Goal: Task Accomplishment & Management: Manage account settings

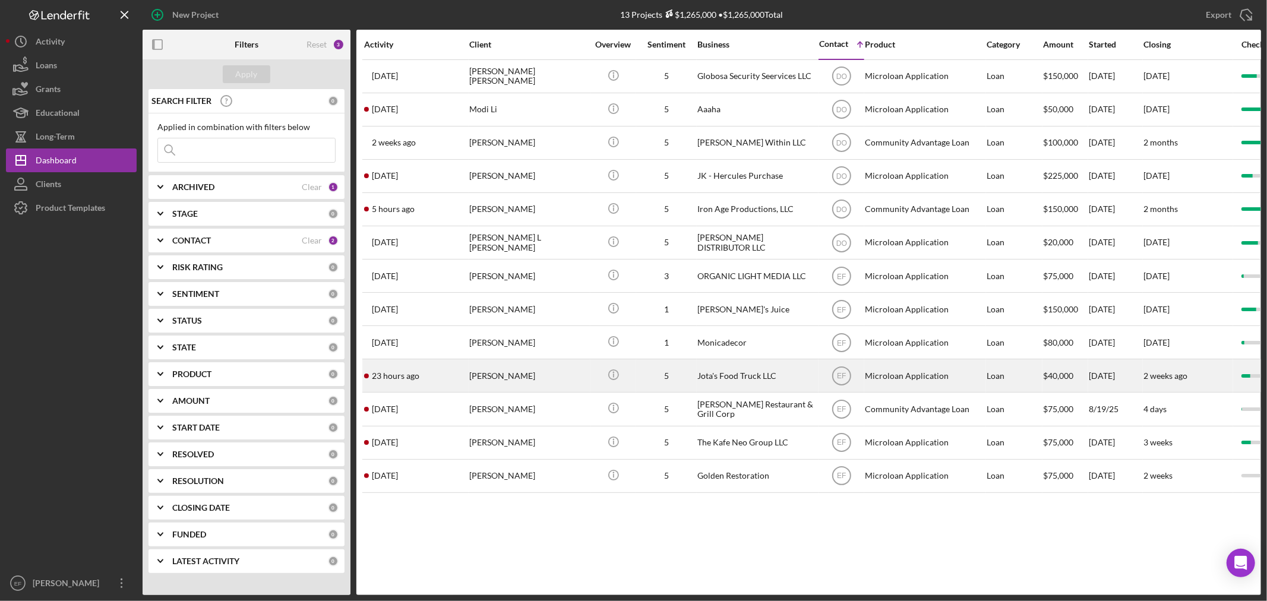
click at [491, 378] on div "[PERSON_NAME]" at bounding box center [528, 375] width 119 height 31
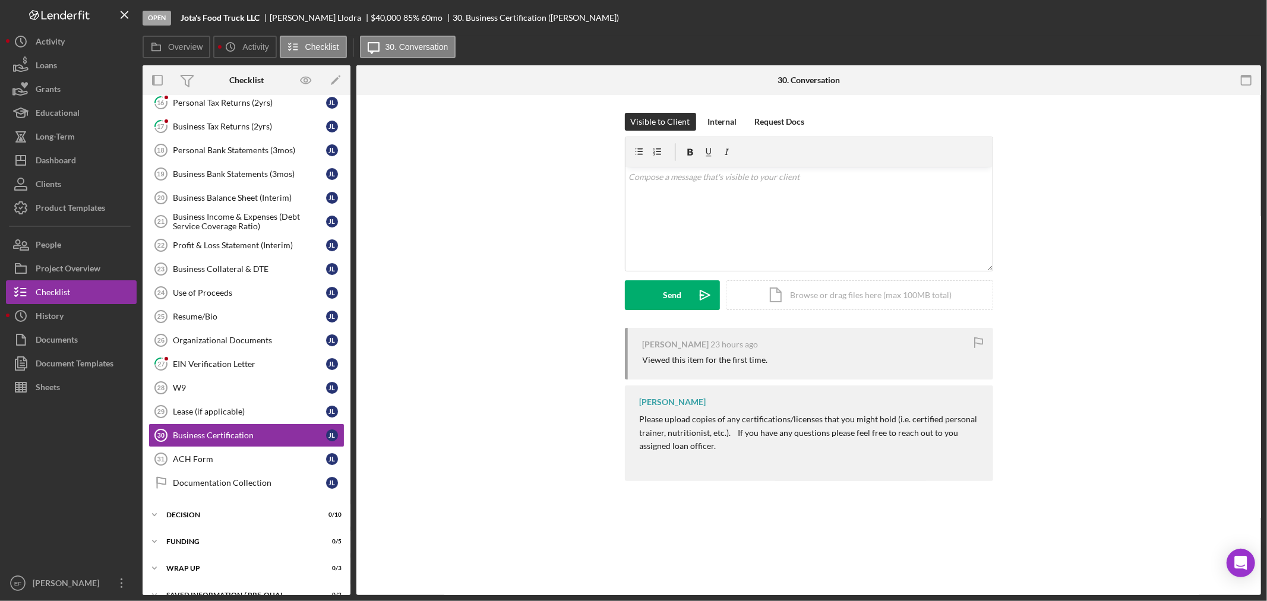
scroll to position [179, 0]
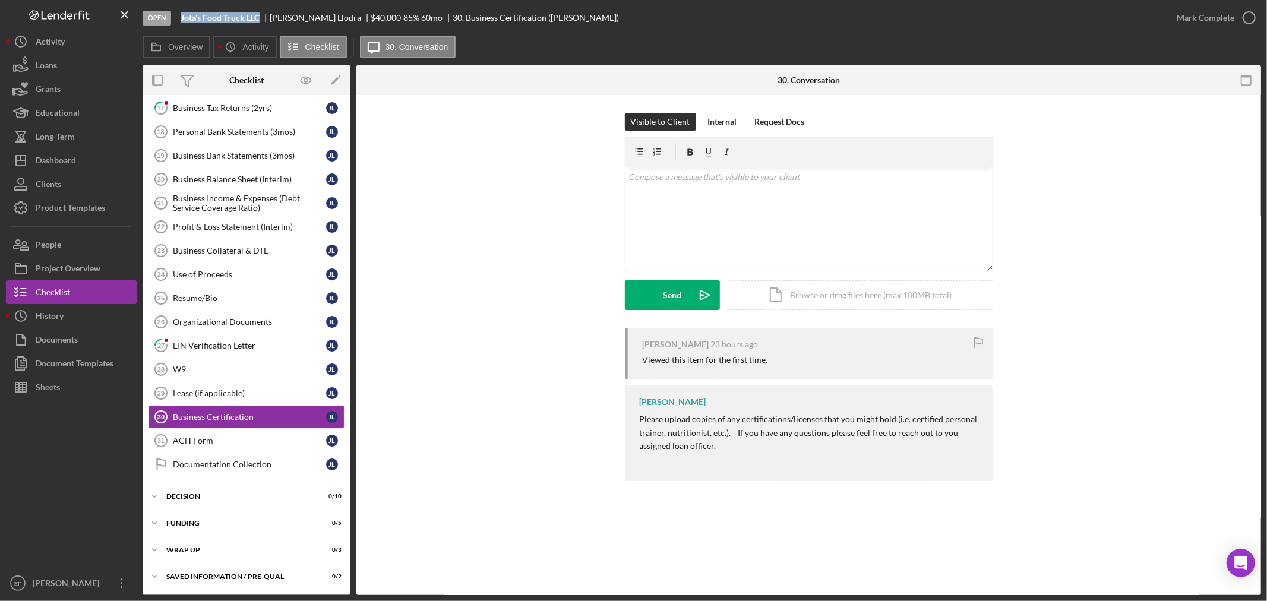
drag, startPoint x: 181, startPoint y: 16, endPoint x: 259, endPoint y: 18, distance: 77.8
click at [259, 18] on b "Jota's Food Truck LLC" at bounding box center [220, 18] width 79 height 10
copy b "Jota's Food Truck LLC"
click at [62, 156] on div "Dashboard" at bounding box center [56, 161] width 40 height 27
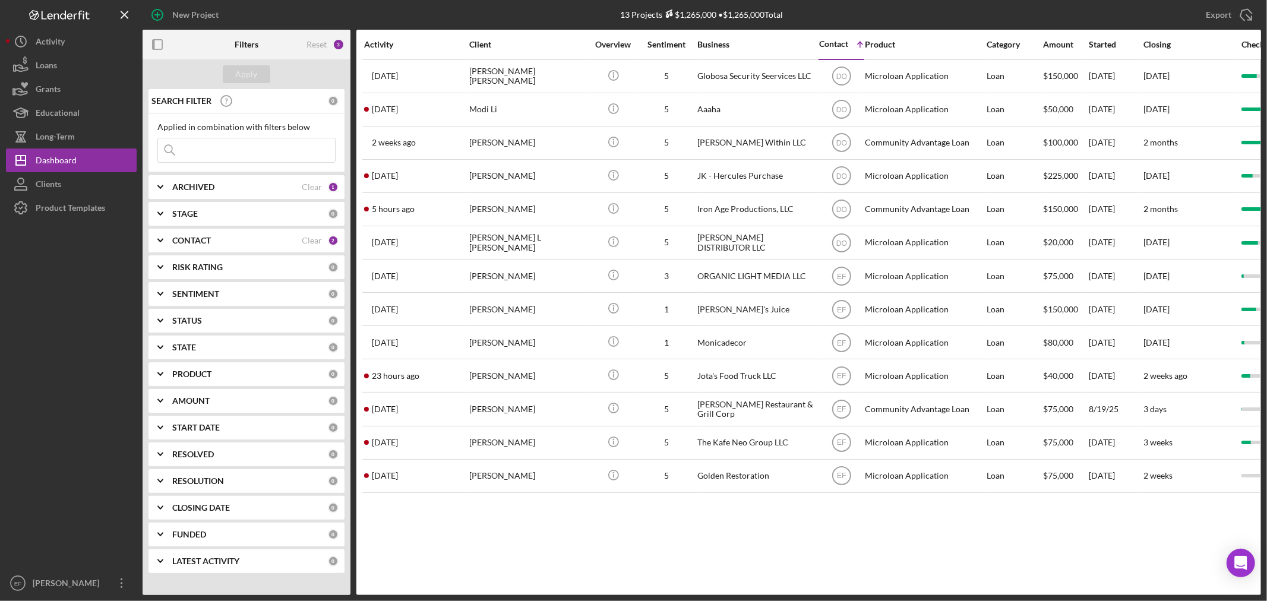
click at [494, 567] on div "Activity Client Overview Sentiment Business Contact Icon/Table Sort Arrow Produ…" at bounding box center [808, 312] width 905 height 565
click at [245, 244] on div "CONTACT" at bounding box center [236, 241] width 129 height 10
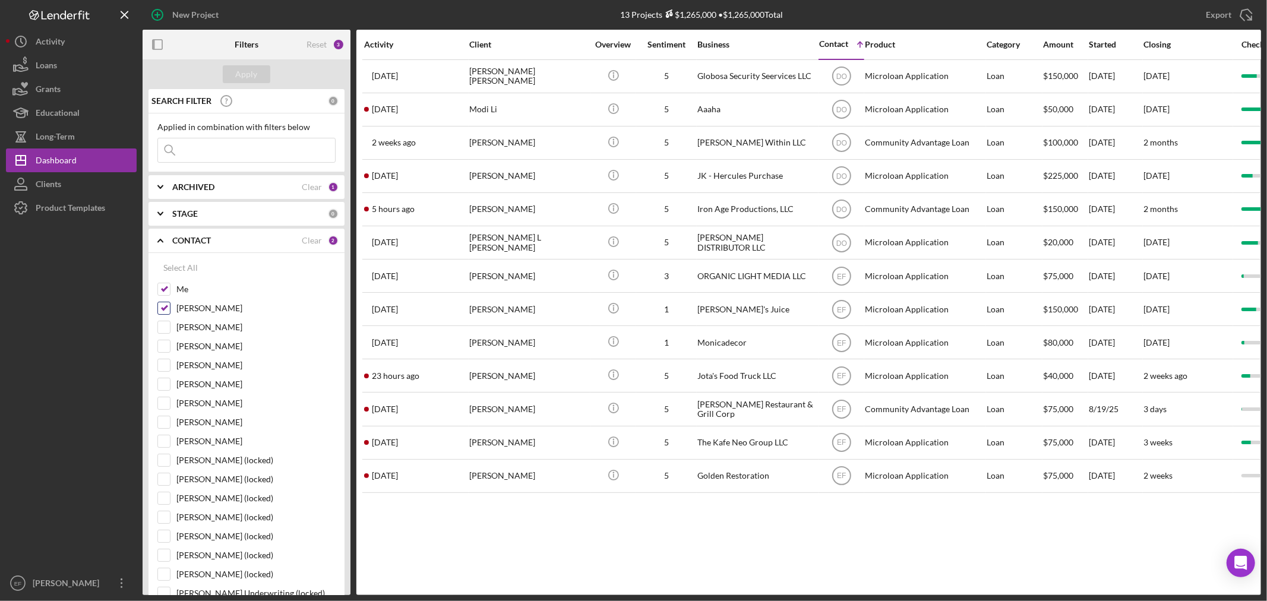
click at [165, 306] on input "[PERSON_NAME]" at bounding box center [164, 308] width 12 height 12
click at [164, 314] on input "[PERSON_NAME]" at bounding box center [164, 308] width 12 height 12
checkbox input "true"
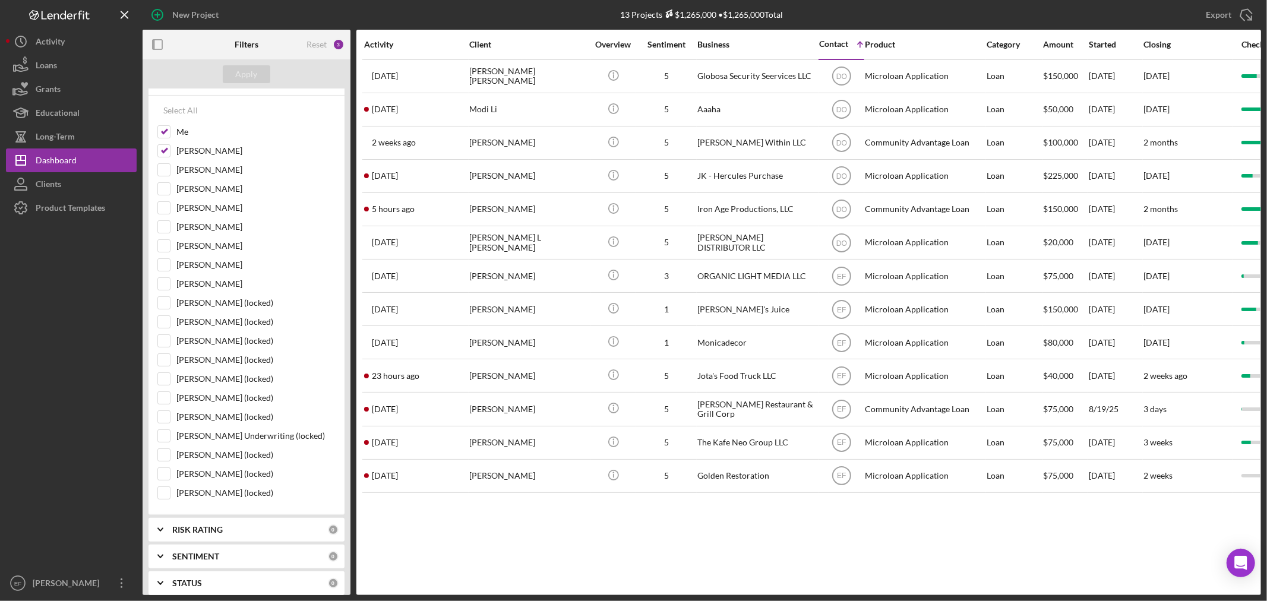
scroll to position [198, 0]
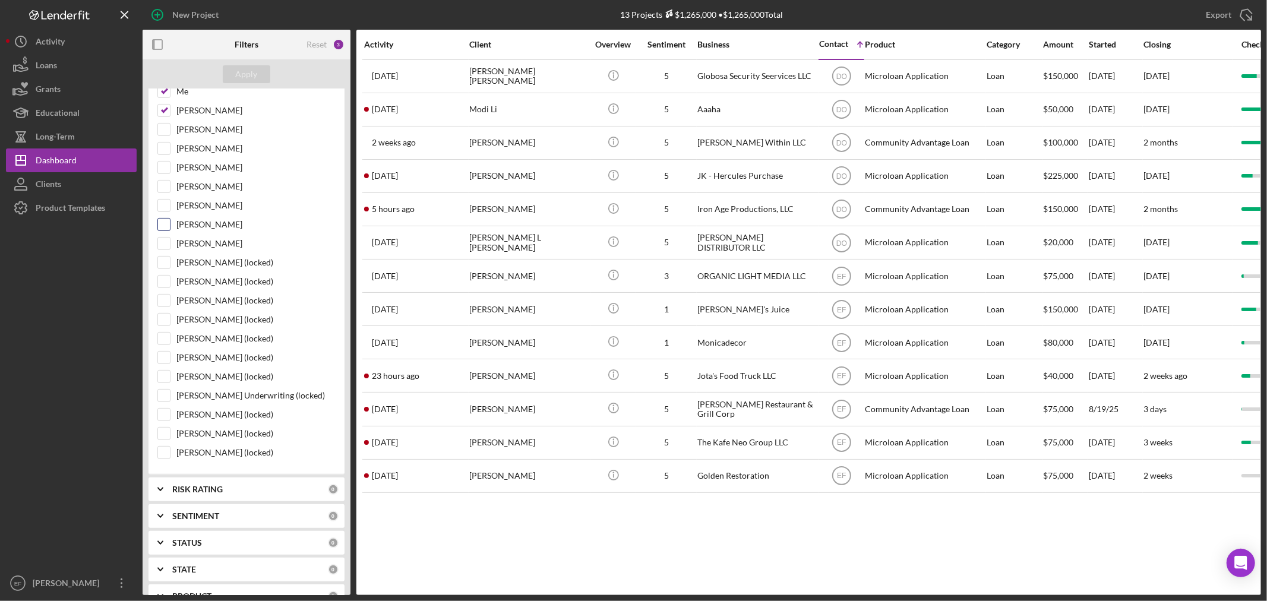
click at [168, 225] on input "[PERSON_NAME]" at bounding box center [164, 225] width 12 height 12
checkbox input "true"
click at [246, 72] on div "Apply" at bounding box center [247, 74] width 22 height 18
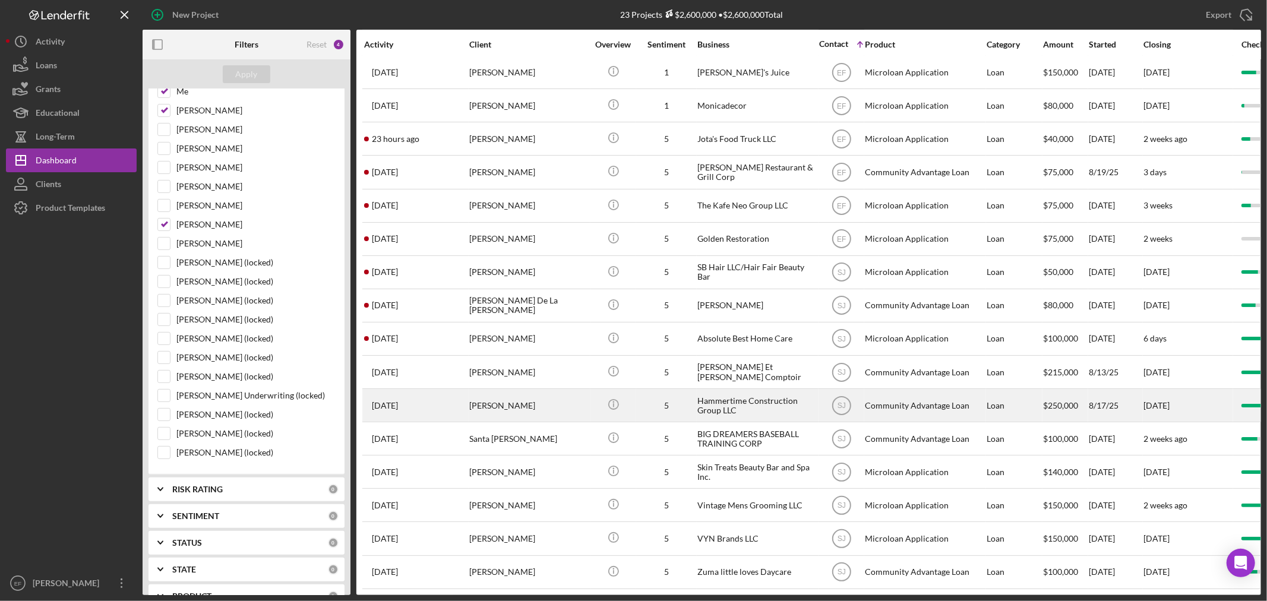
scroll to position [258, 0]
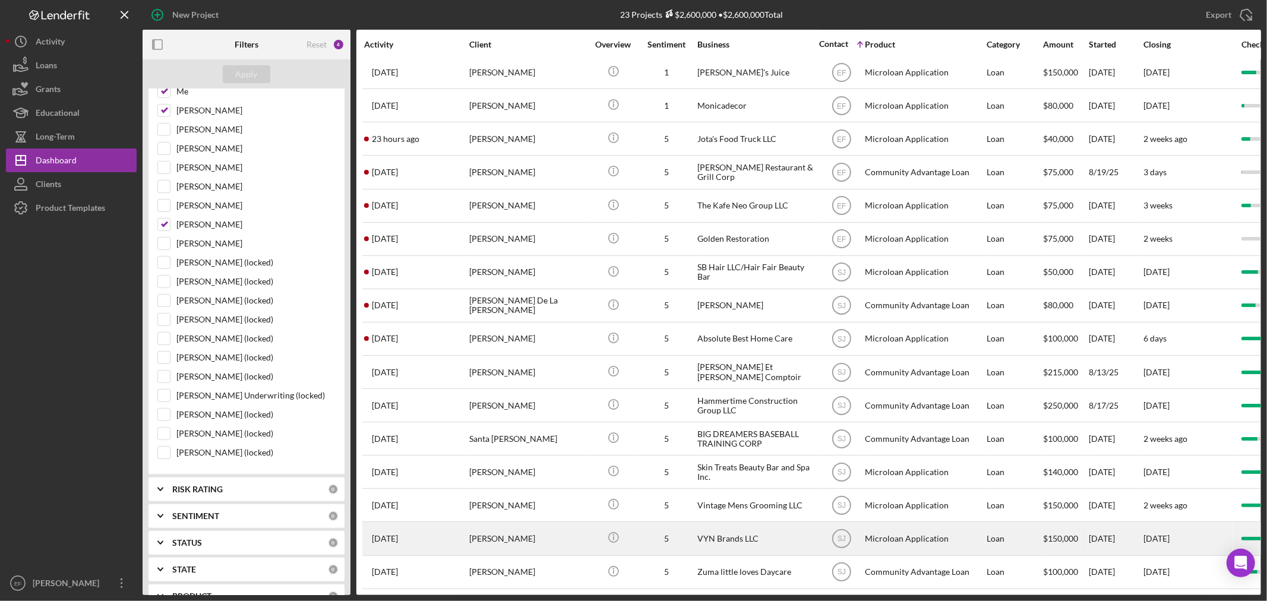
click at [738, 529] on div "VYN Brands LLC" at bounding box center [756, 538] width 119 height 31
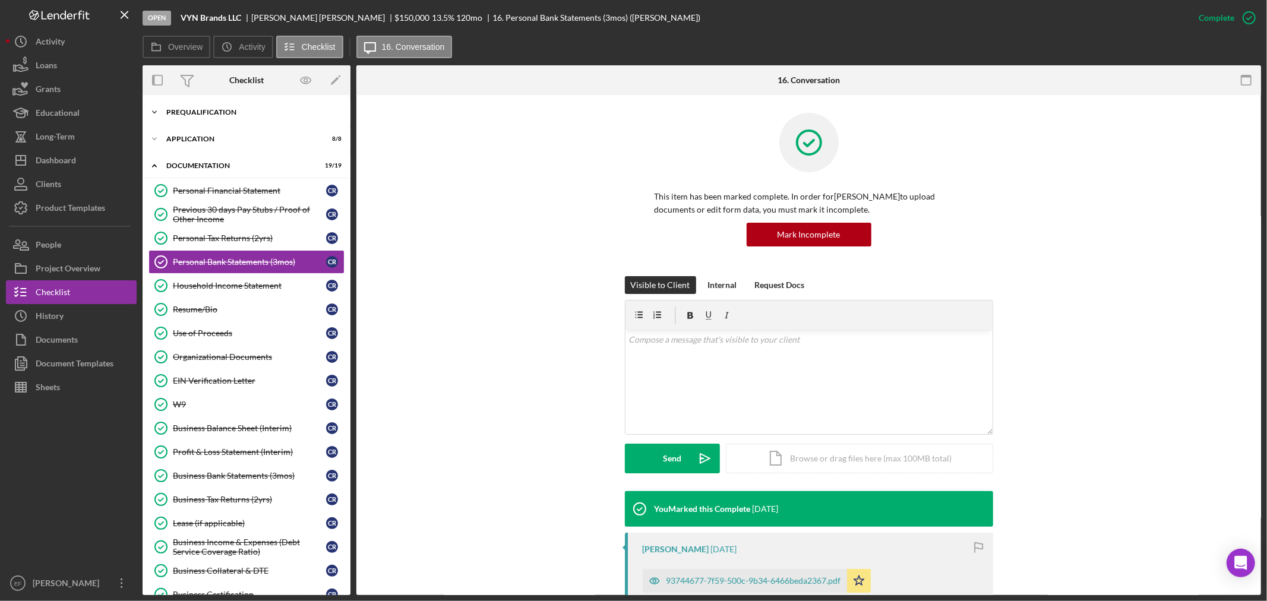
click at [182, 112] on div "Prequalification" at bounding box center [250, 112] width 169 height 7
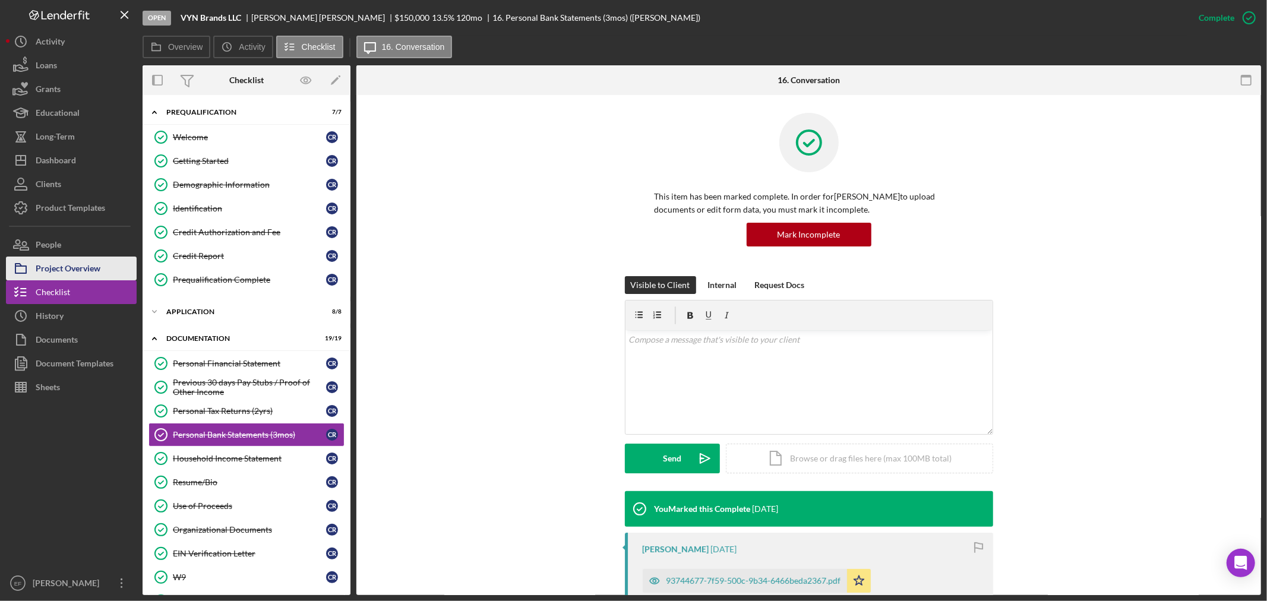
click at [57, 268] on div "Project Overview" at bounding box center [68, 270] width 65 height 27
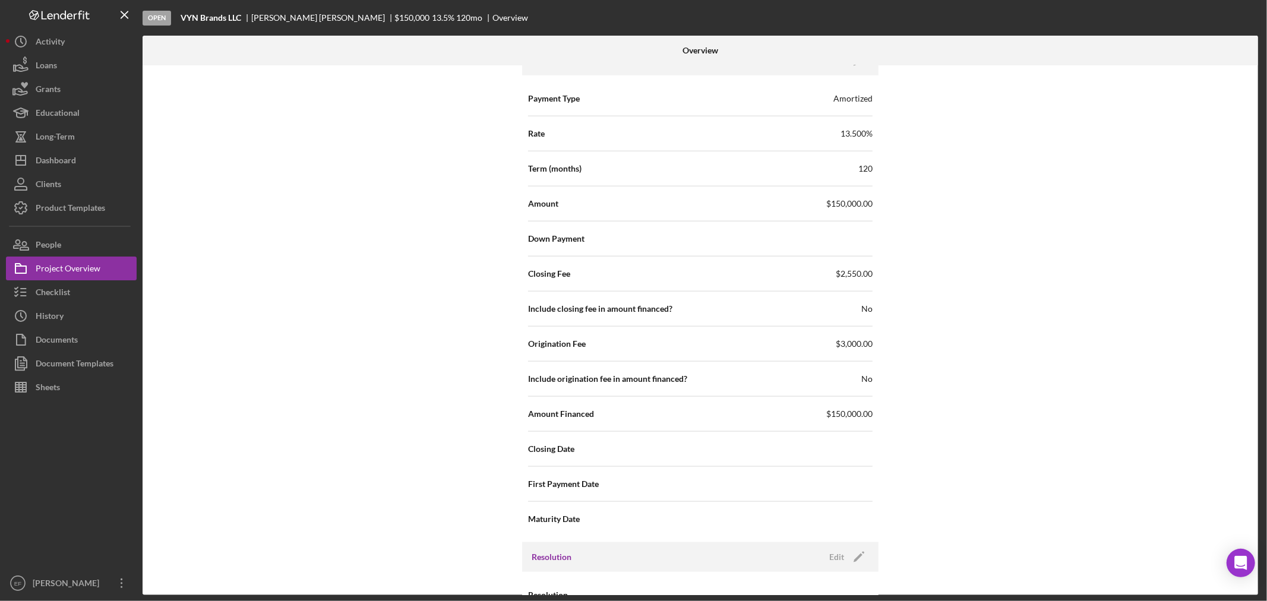
scroll to position [1082, 0]
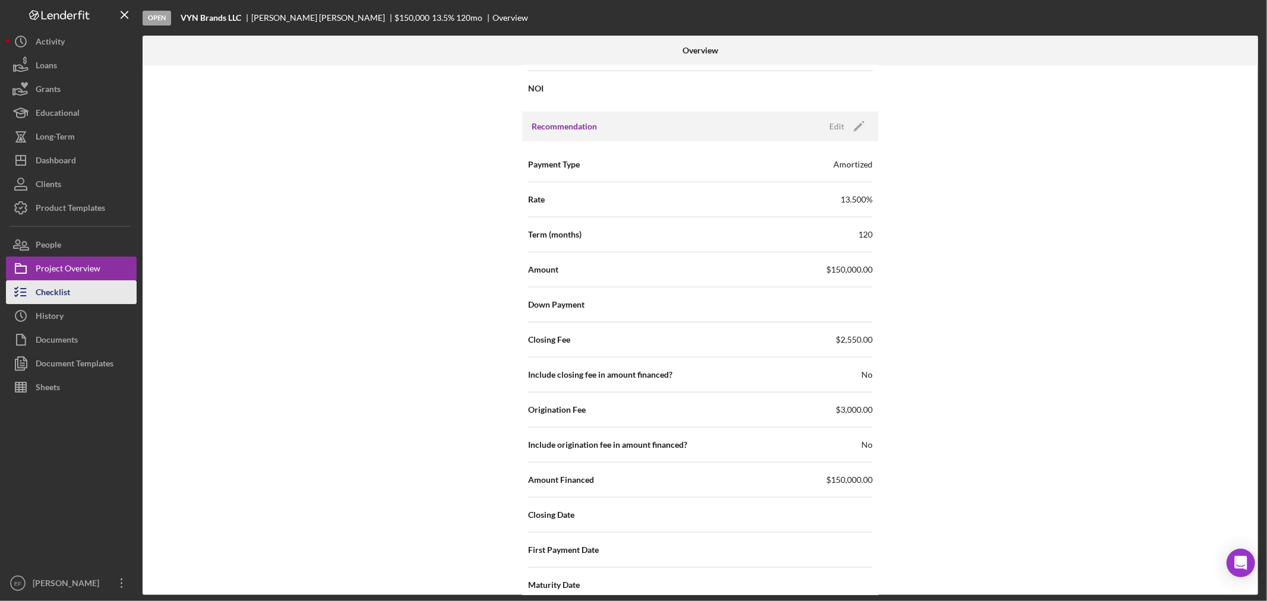
click at [49, 288] on div "Checklist" at bounding box center [53, 293] width 34 height 27
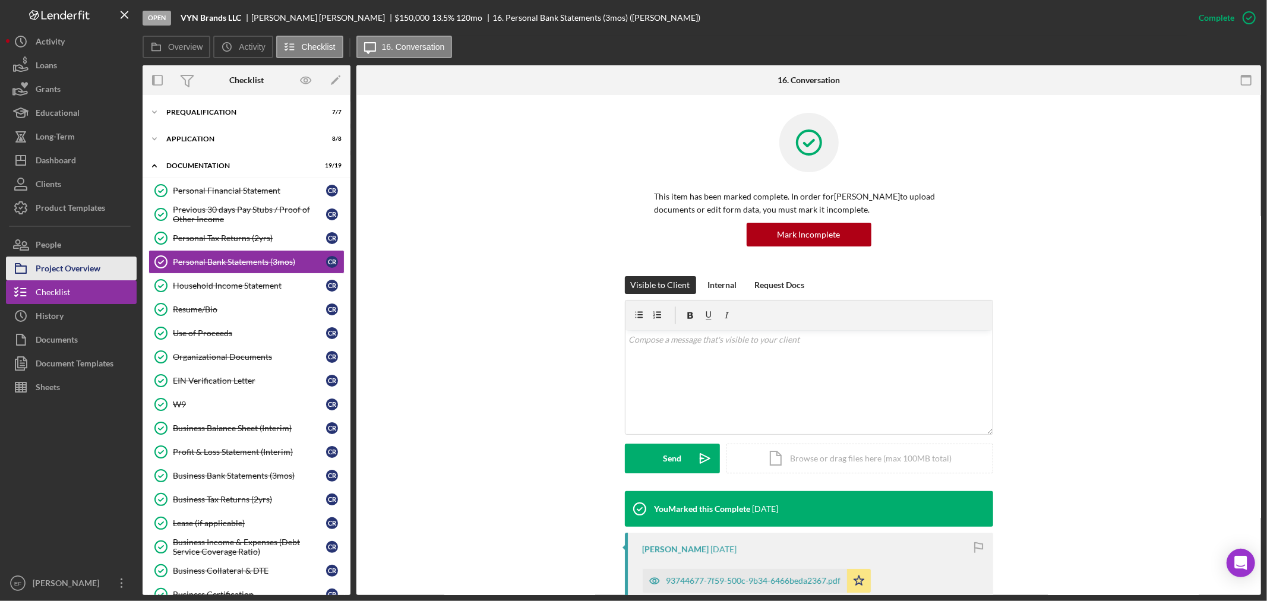
click at [57, 263] on div "Project Overview" at bounding box center [68, 270] width 65 height 27
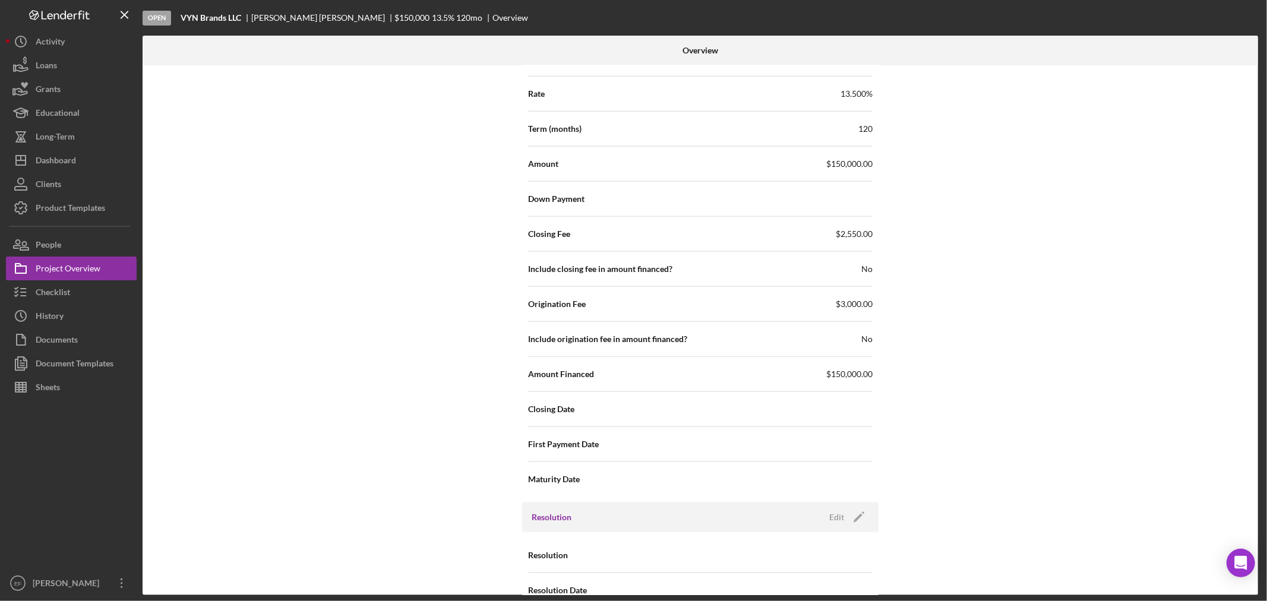
scroll to position [1214, 0]
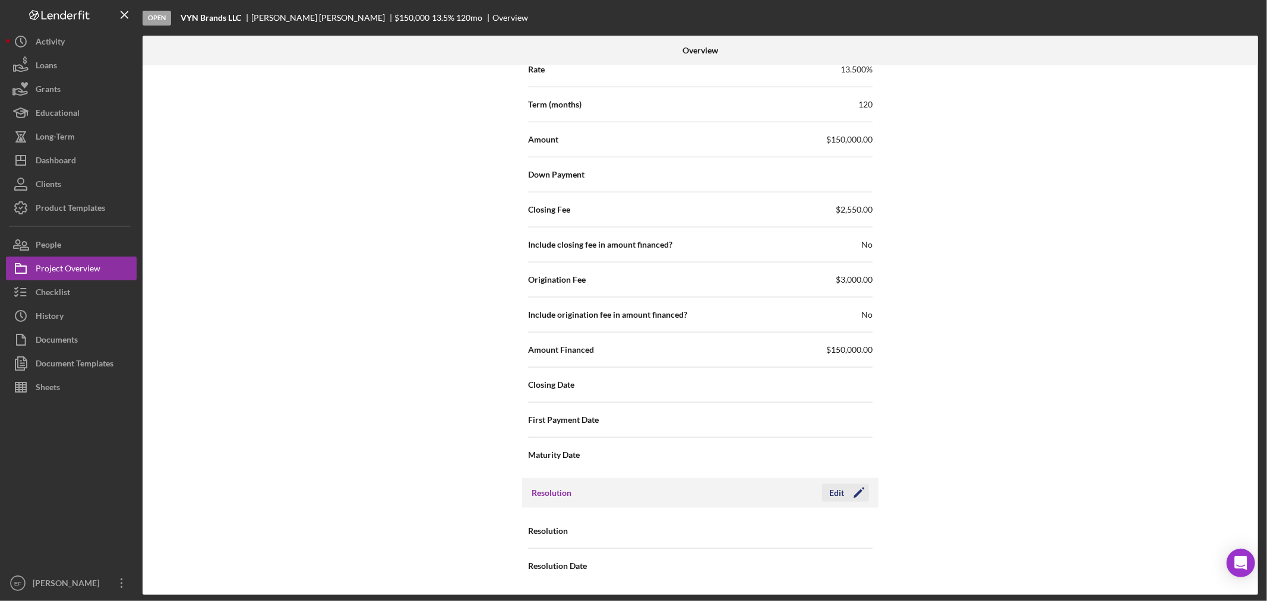
click at [857, 496] on icon "Icon/Edit" at bounding box center [859, 493] width 30 height 30
click at [830, 525] on div "Select..." at bounding box center [772, 531] width 143 height 27
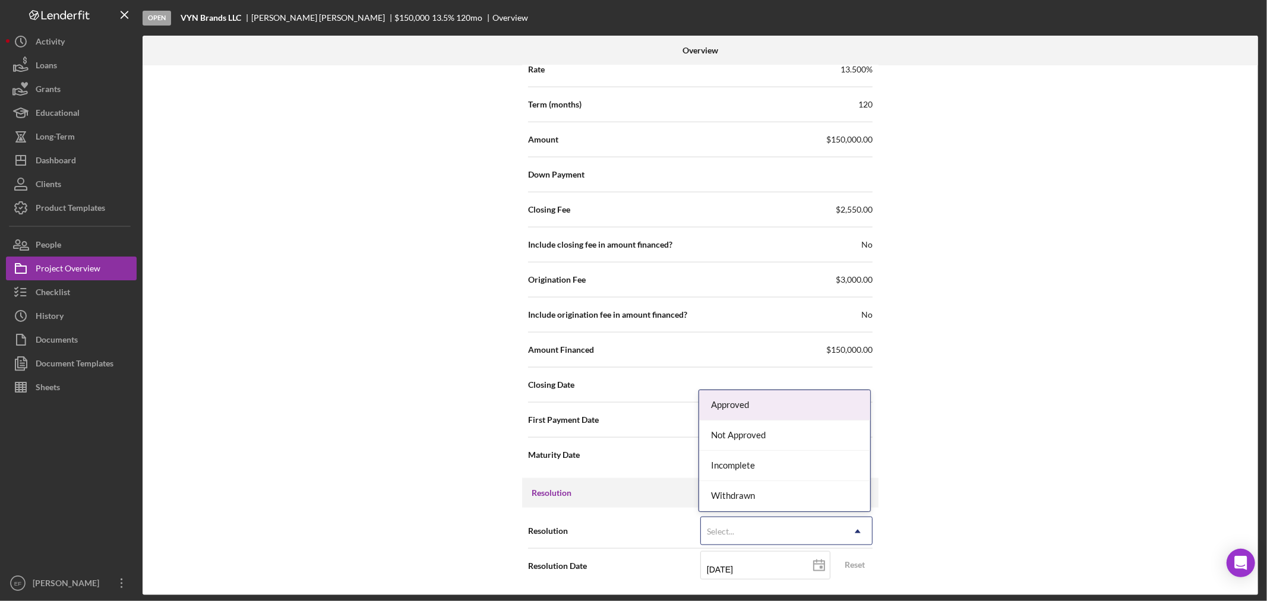
click at [751, 407] on div "Approved" at bounding box center [784, 405] width 171 height 30
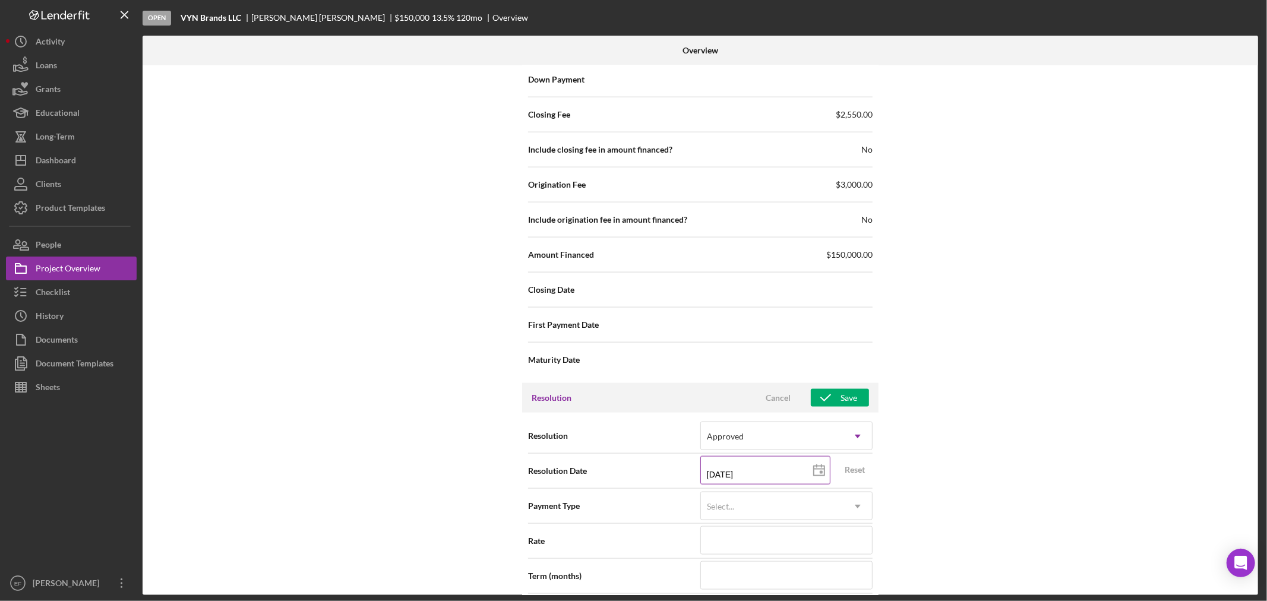
scroll to position [1478, 0]
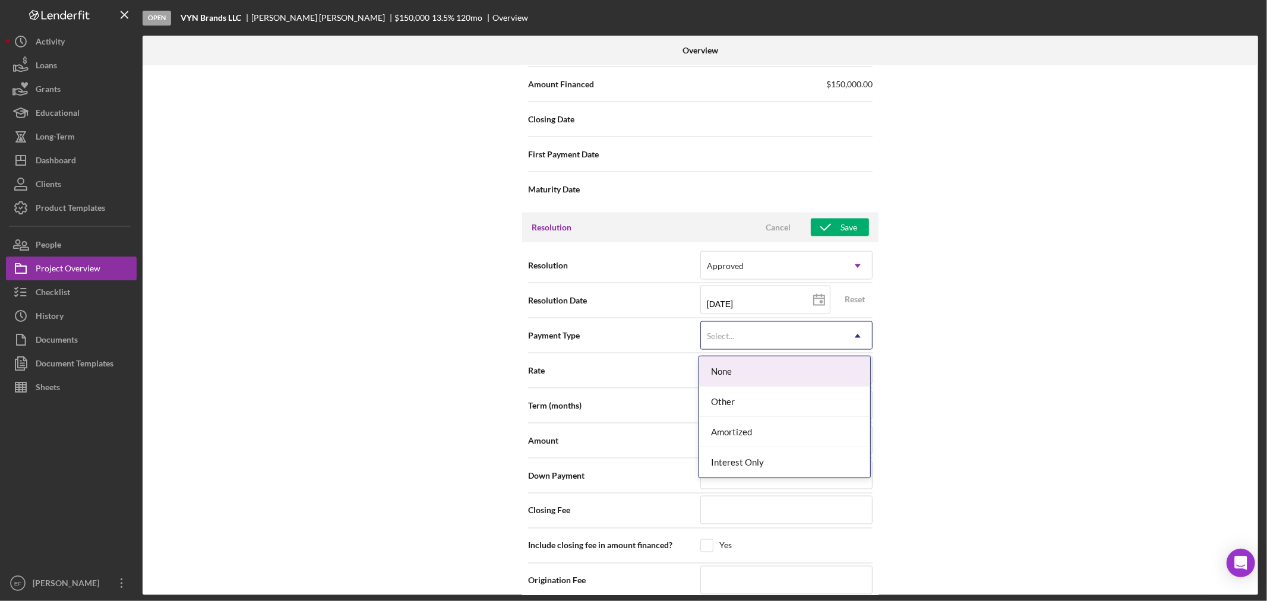
click at [817, 336] on div "Select..." at bounding box center [772, 336] width 143 height 27
click at [731, 341] on div "Select..." at bounding box center [720, 336] width 27 height 10
click at [729, 425] on div "Amortized" at bounding box center [784, 432] width 171 height 30
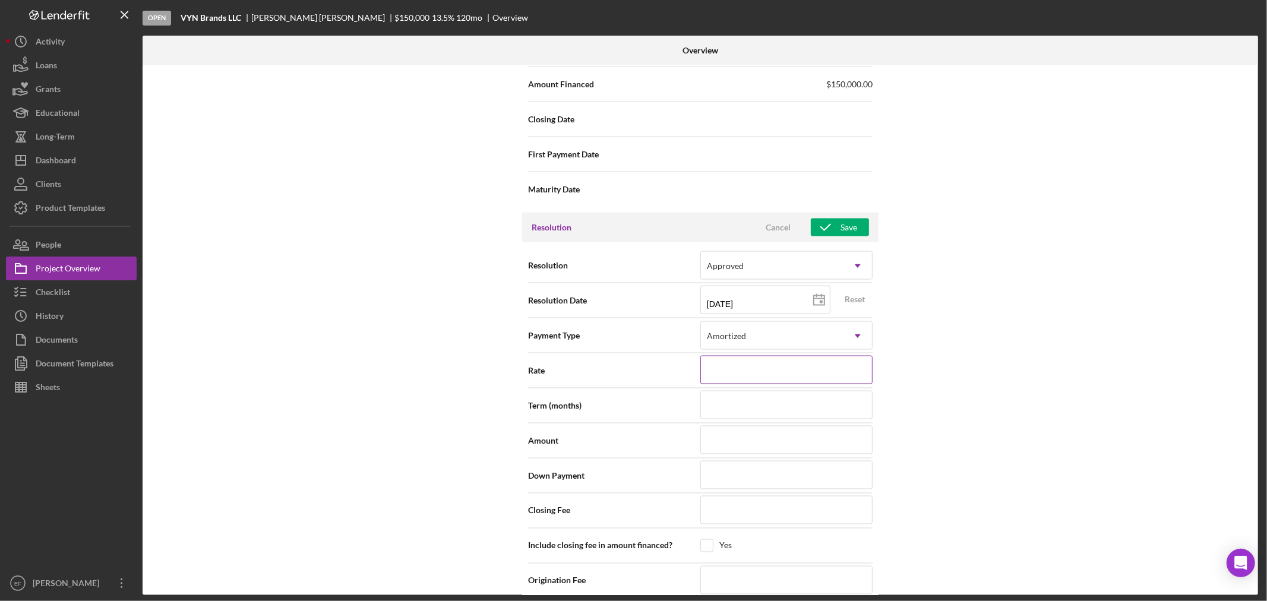
click at [751, 367] on input at bounding box center [786, 370] width 172 height 29
type input "1%"
type input "13%"
type input "13.%"
type input "13.5%"
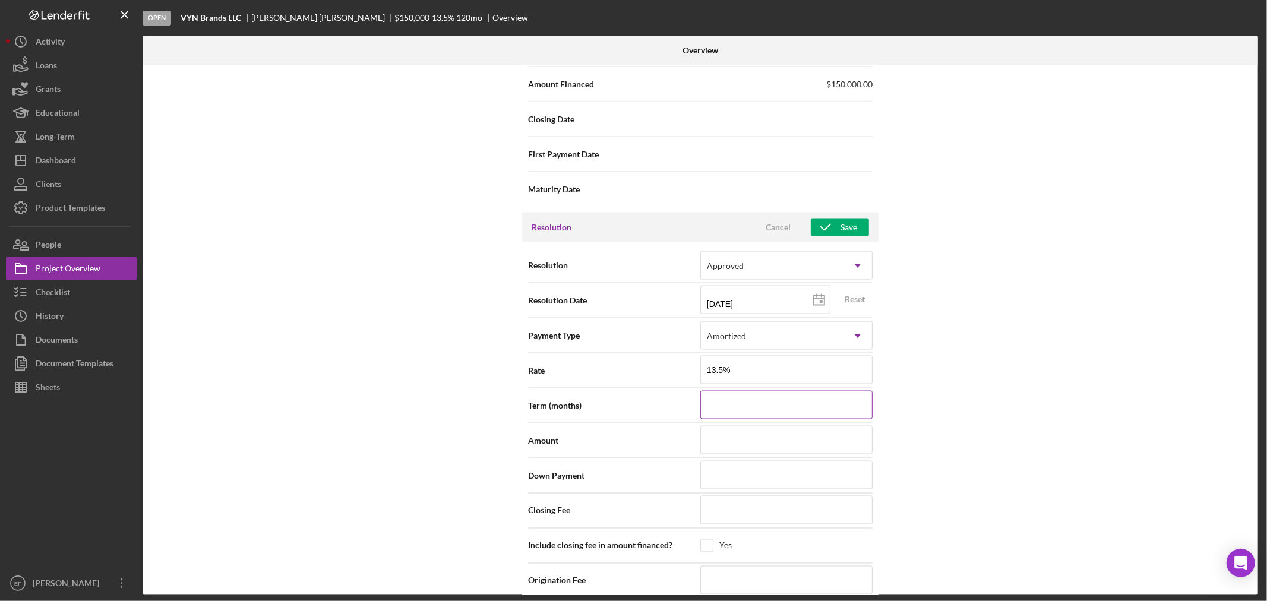
type input "13.500%"
click at [742, 407] on input at bounding box center [786, 405] width 172 height 29
type input "1"
type input "12"
type input "120"
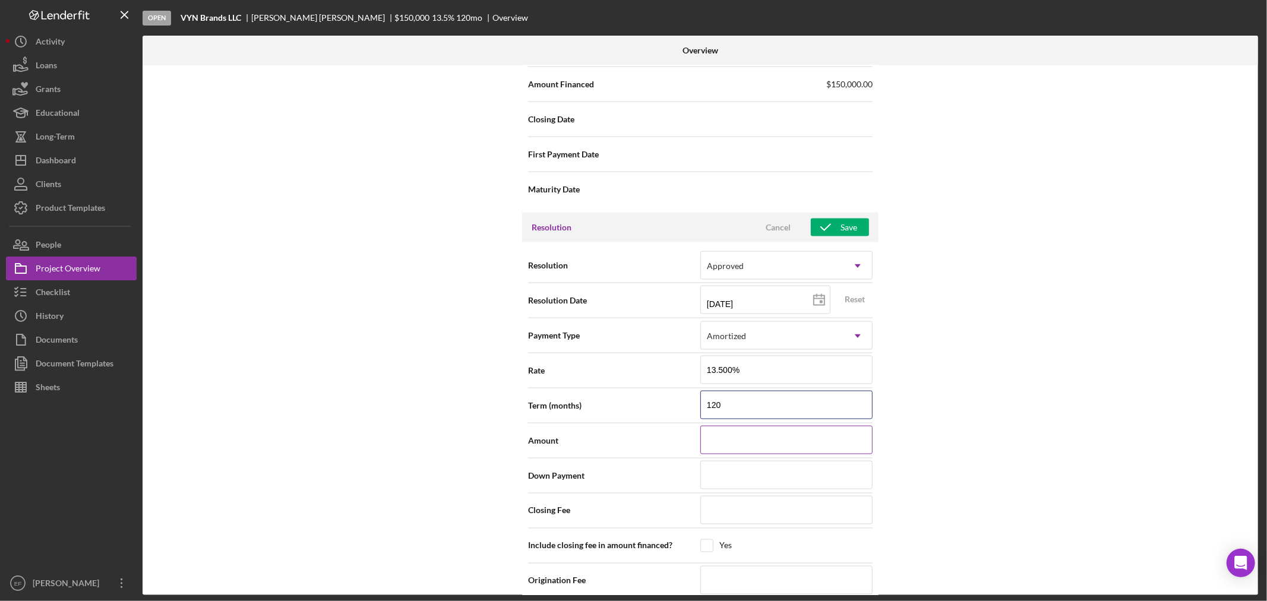
type input "120"
drag, startPoint x: 729, startPoint y: 437, endPoint x: 731, endPoint y: 449, distance: 12.6
click at [731, 440] on input at bounding box center [786, 440] width 172 height 29
type input "$1"
type input "$15"
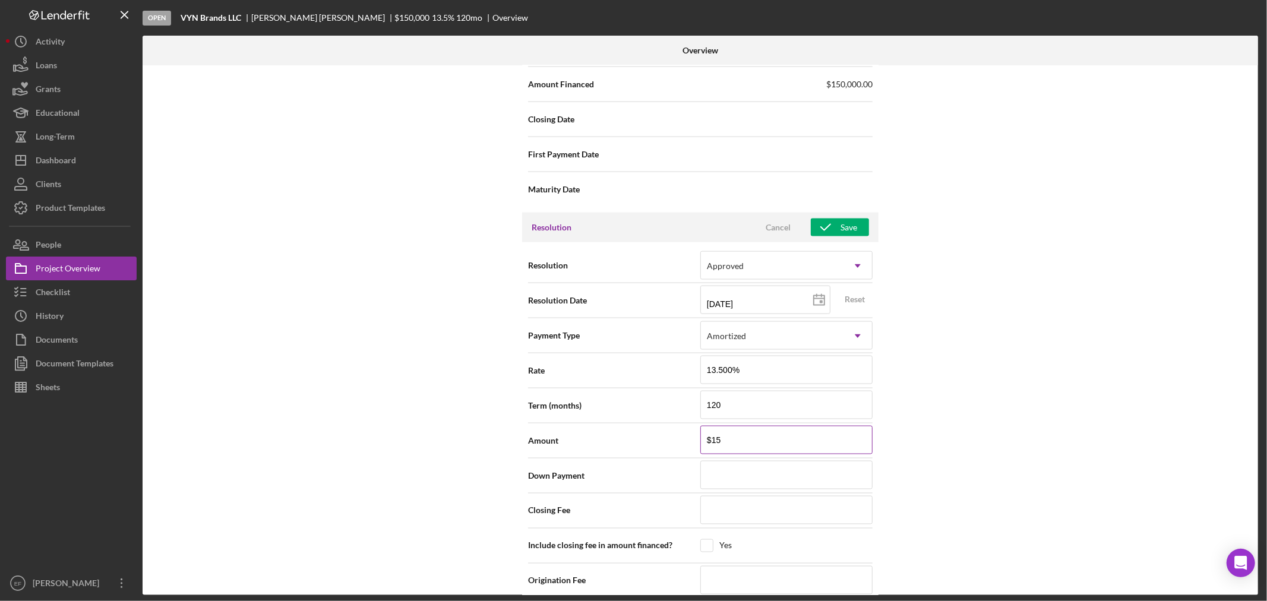
type input "$150"
type input "$1,500"
type input "$15,000"
type input "$150,000"
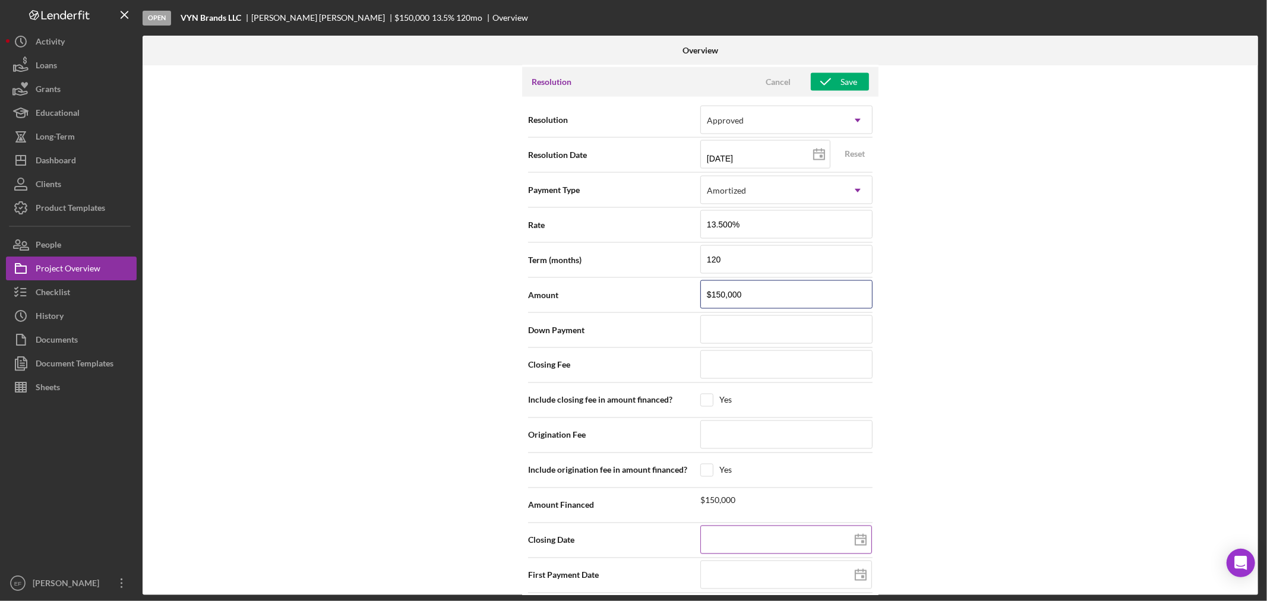
scroll to position [1670, 0]
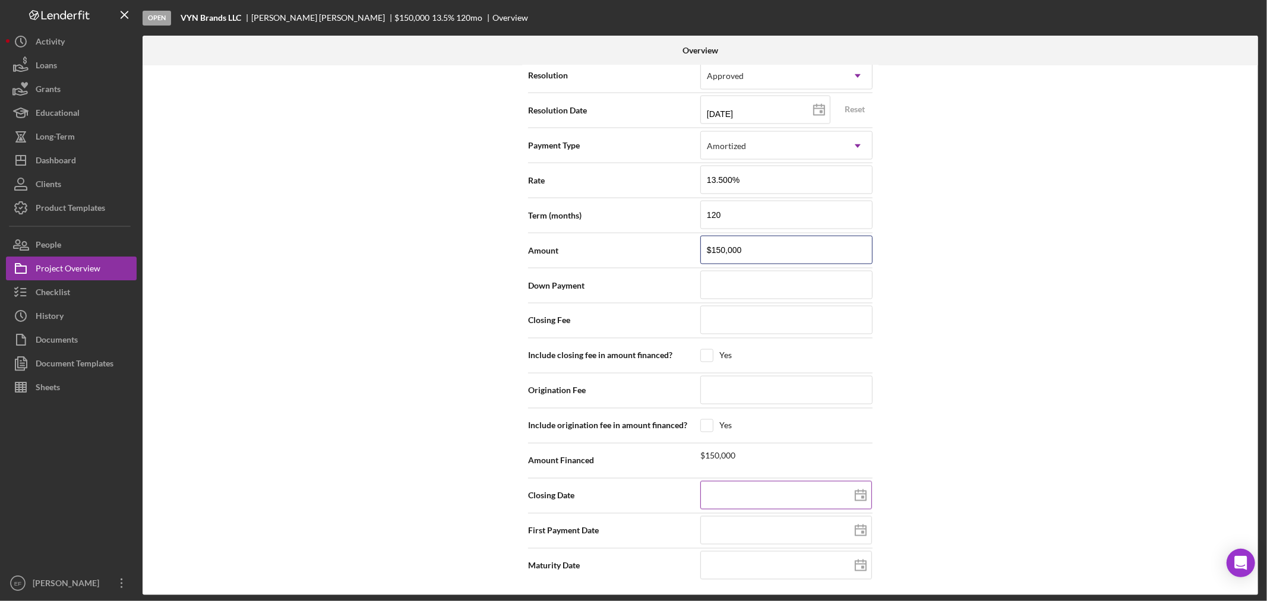
type input "$150,000"
click at [732, 491] on input at bounding box center [786, 495] width 172 height 29
click at [737, 501] on input at bounding box center [786, 495] width 172 height 29
click at [861, 497] on rect at bounding box center [862, 497] width 3 height 3
type input "[DATE]"
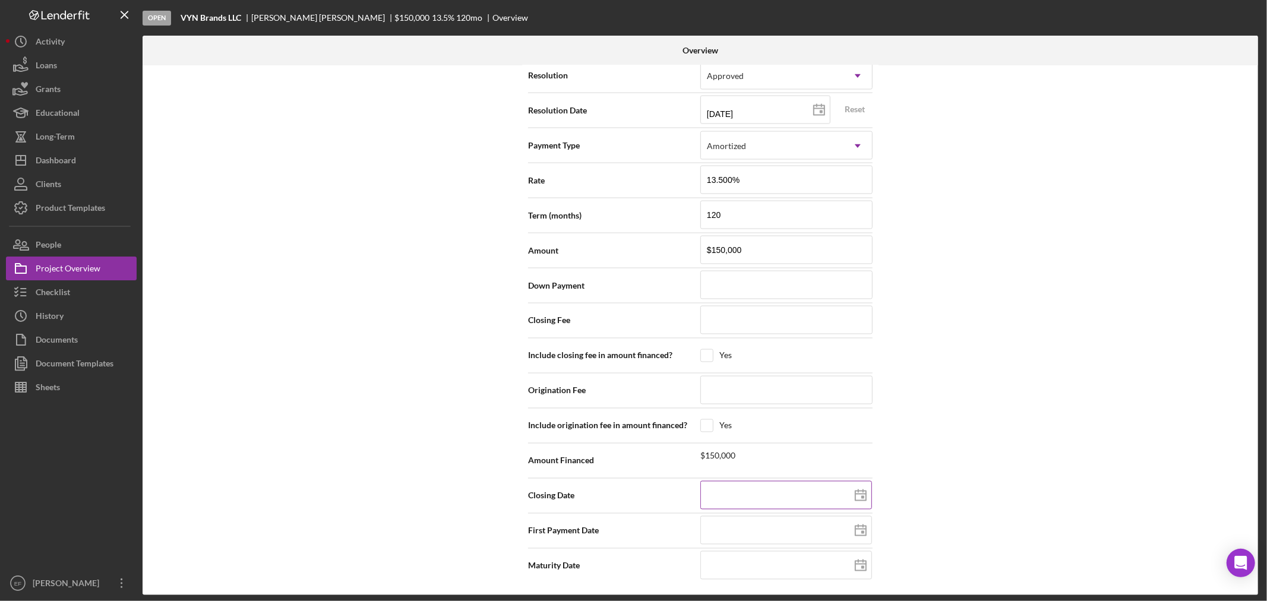
type input "[DATE]"
click at [862, 535] on icon at bounding box center [861, 531] width 30 height 30
type input "[DATE]"
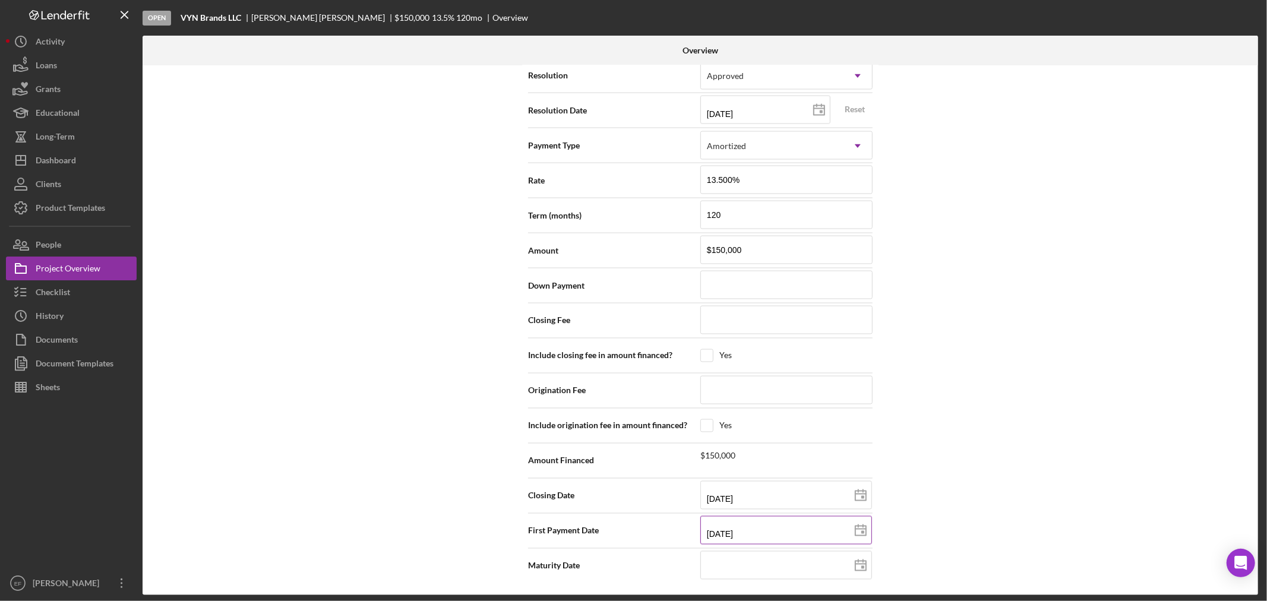
type input "[DATE]"
drag, startPoint x: 895, startPoint y: 549, endPoint x: 848, endPoint y: 564, distance: 50.0
click at [897, 549] on div "Internal Workflow Stage Open Icon/Dropdown Arrow Archive (can unarchive later i…" at bounding box center [700, 330] width 1115 height 530
click at [852, 565] on icon at bounding box center [861, 566] width 30 height 30
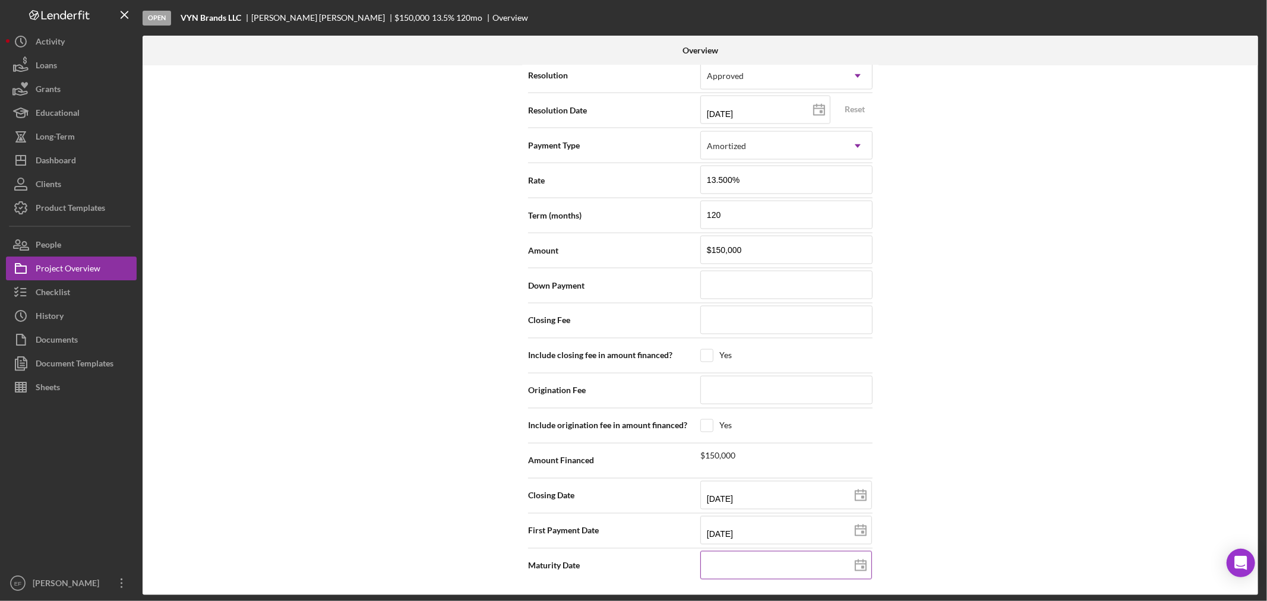
type input "[DATE]"
drag, startPoint x: 723, startPoint y: 568, endPoint x: 751, endPoint y: 569, distance: 27.9
click at [751, 569] on input "[DATE]" at bounding box center [786, 565] width 172 height 29
type input "09/20/yyyy"
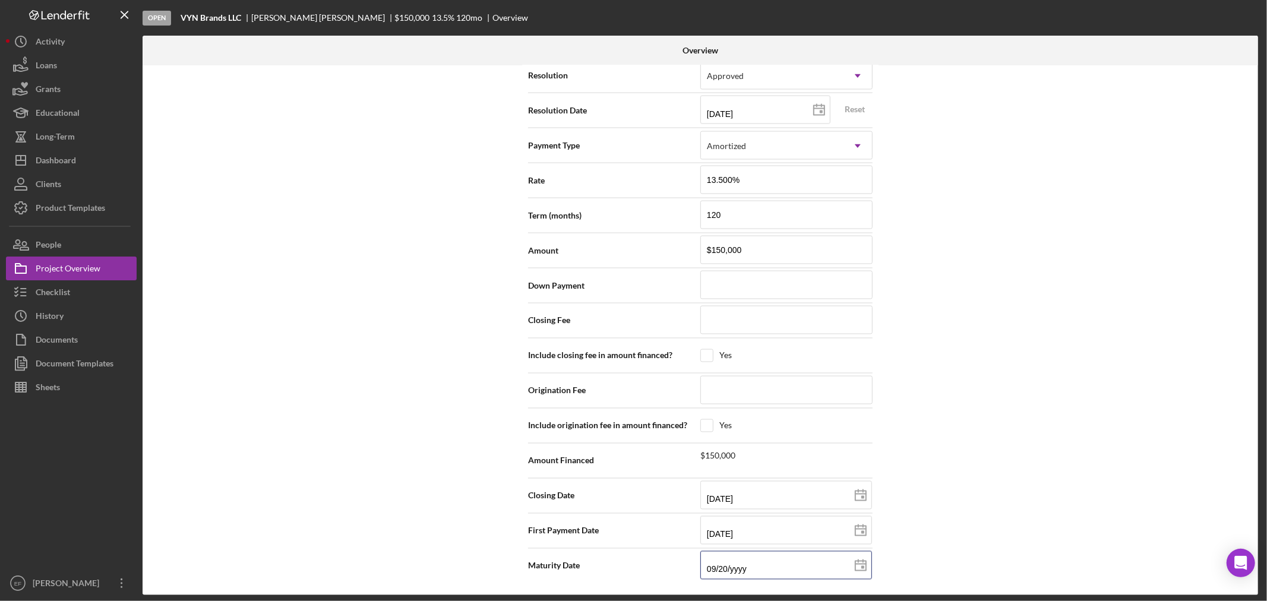
type input "09/20/yyyy"
type input "09/20/2yyy"
type input "09/20/20yy"
type input "09/20/202y"
type input "09/20/20yy"
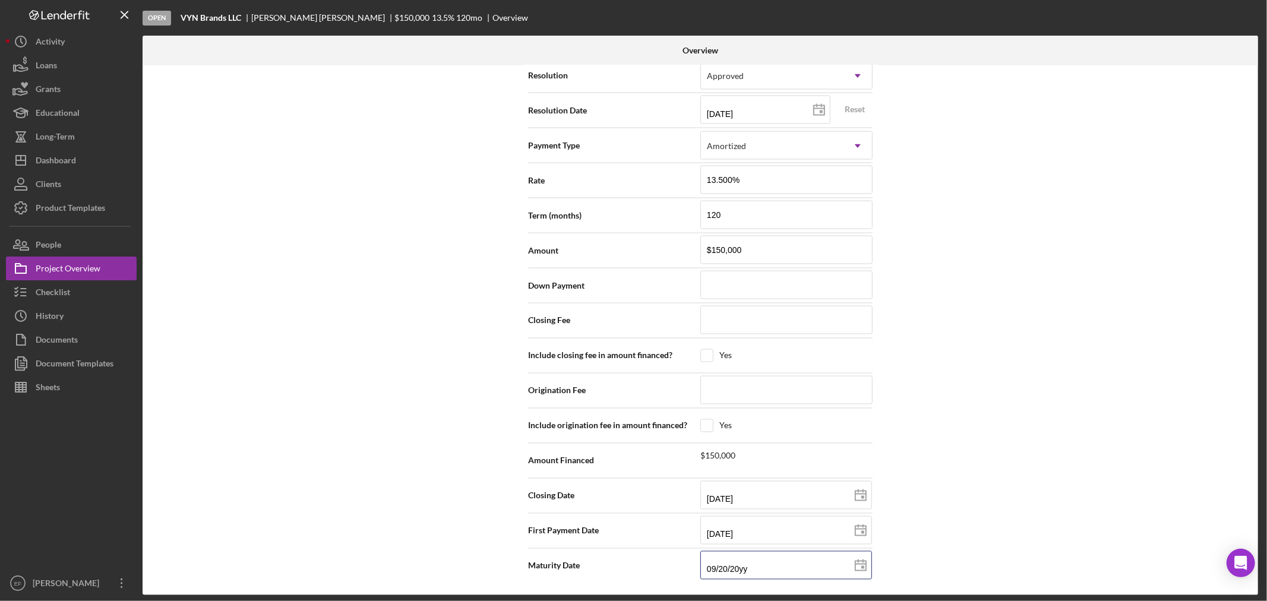
type input "09/20/203y"
type input "[DATE]"
drag, startPoint x: 967, startPoint y: 499, endPoint x: 955, endPoint y: 508, distance: 15.2
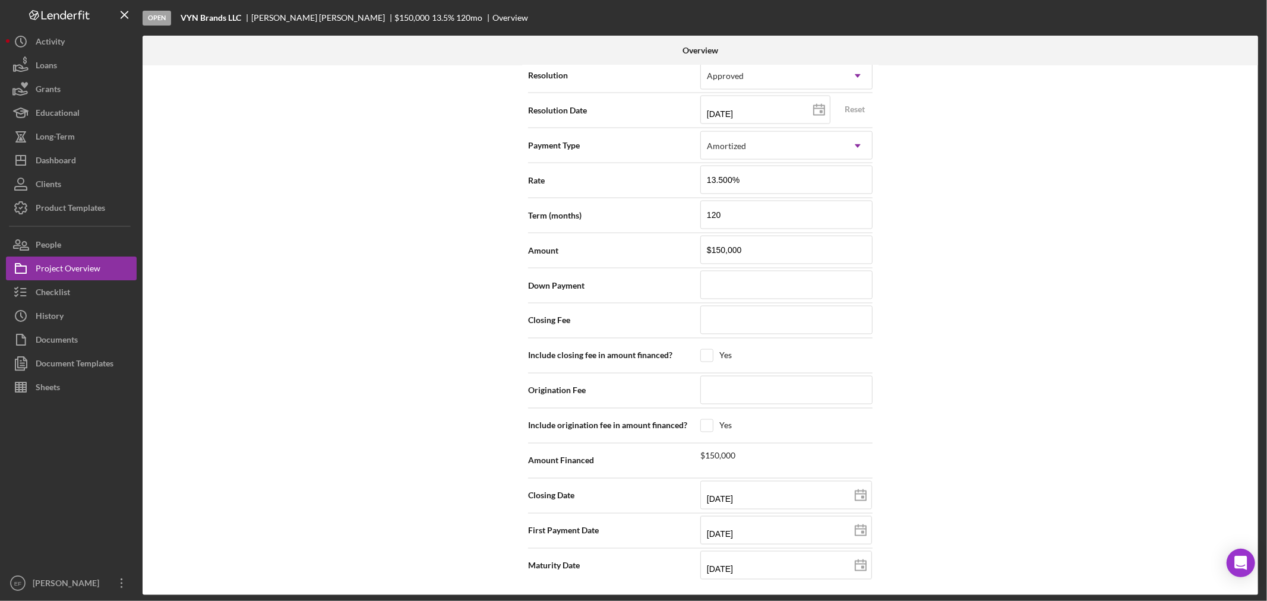
click at [965, 498] on div "Internal Workflow Stage Open Icon/Dropdown Arrow Archive (can unarchive later i…" at bounding box center [700, 330] width 1115 height 530
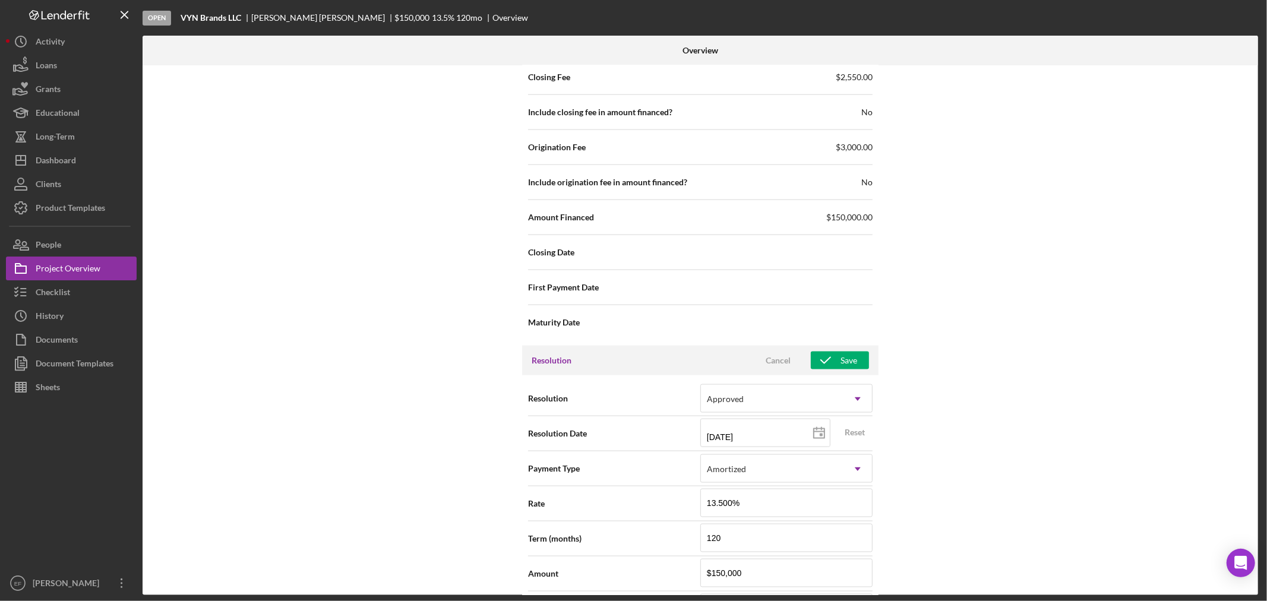
scroll to position [1386, 0]
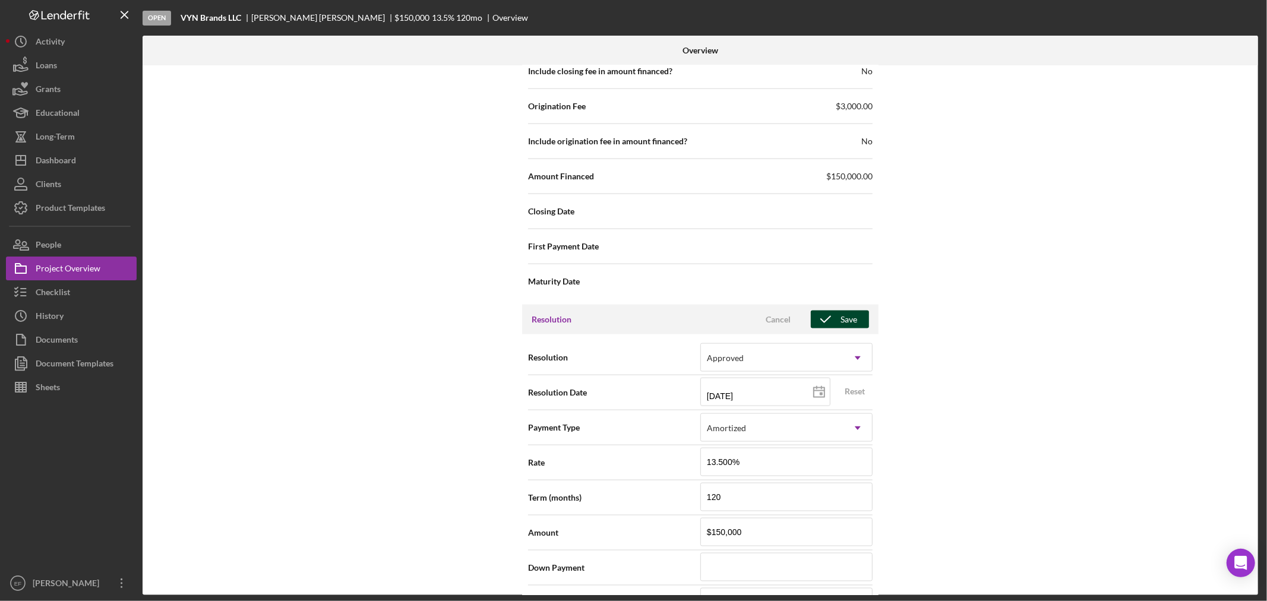
click at [857, 317] on button "Save" at bounding box center [840, 320] width 58 height 18
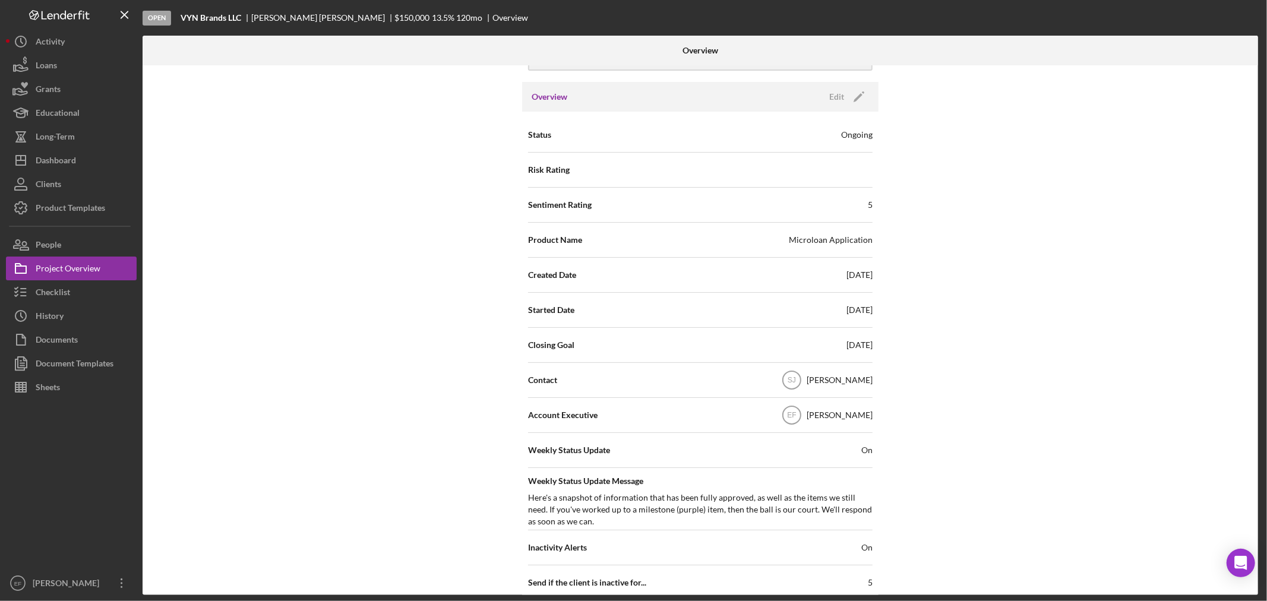
scroll to position [0, 0]
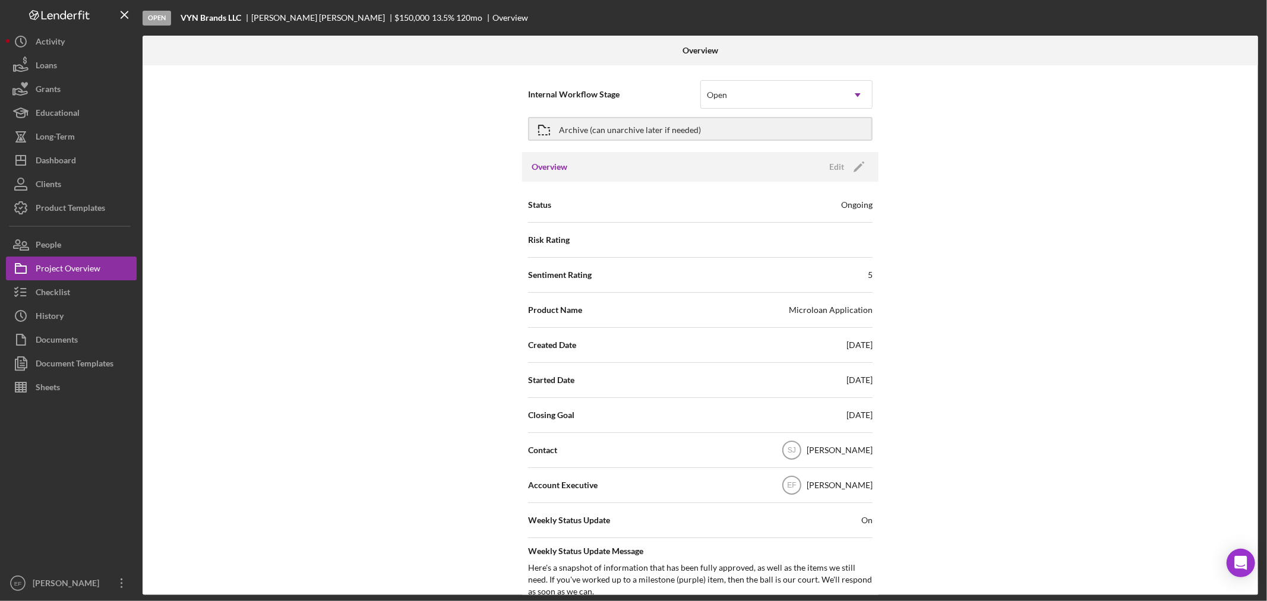
drag, startPoint x: 442, startPoint y: 299, endPoint x: 441, endPoint y: 291, distance: 8.3
click at [441, 293] on div "Internal Workflow Stage Open Icon/Dropdown Arrow Archive (can unarchive later i…" at bounding box center [700, 330] width 1115 height 530
click at [63, 453] on div at bounding box center [71, 485] width 131 height 172
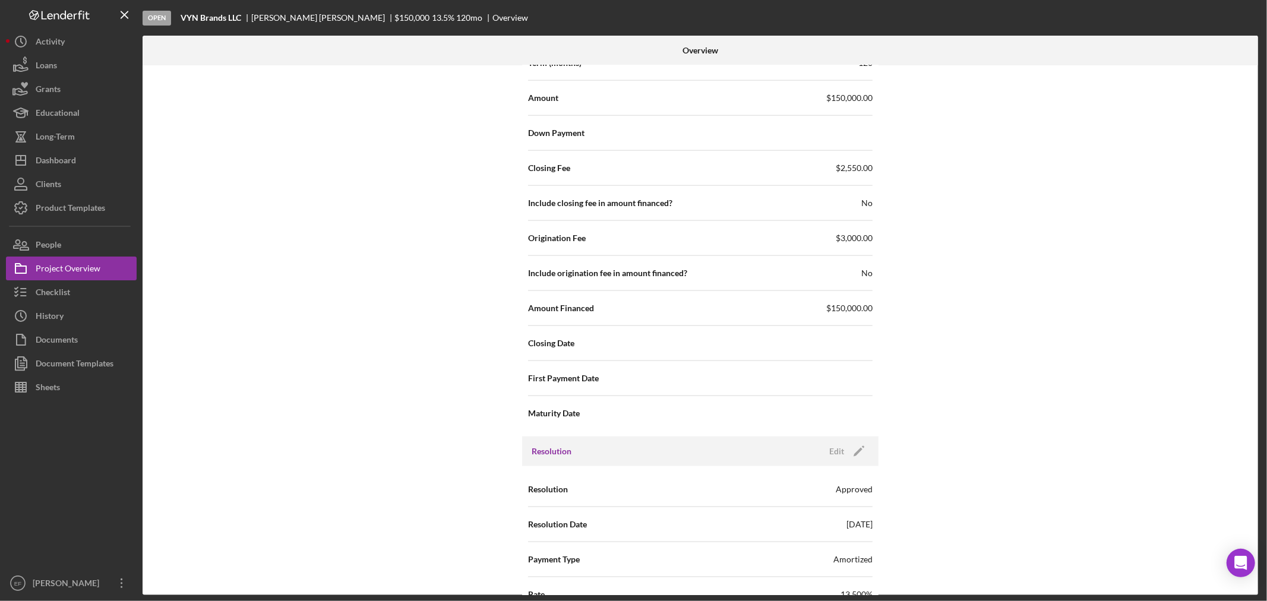
scroll to position [1670, 0]
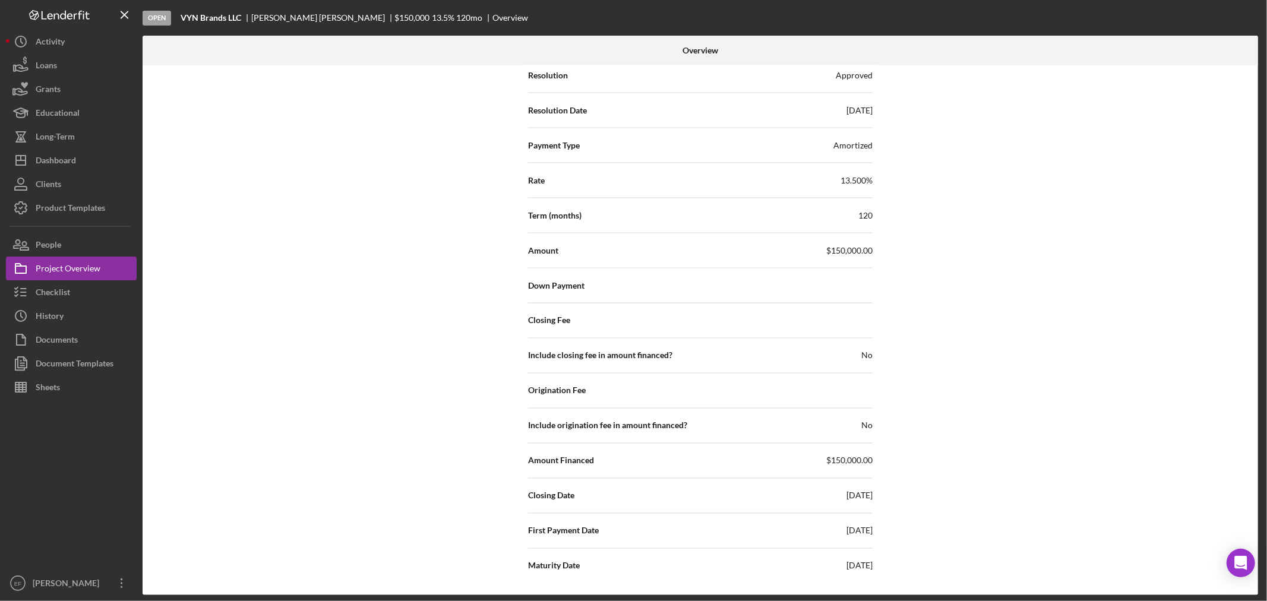
drag, startPoint x: 419, startPoint y: 535, endPoint x: 419, endPoint y: 513, distance: 22.0
click at [420, 535] on div "Internal Workflow Stage Open Icon/Dropdown Arrow Archive (can unarchive later i…" at bounding box center [700, 330] width 1115 height 530
click at [56, 264] on div "Project Overview" at bounding box center [68, 270] width 65 height 27
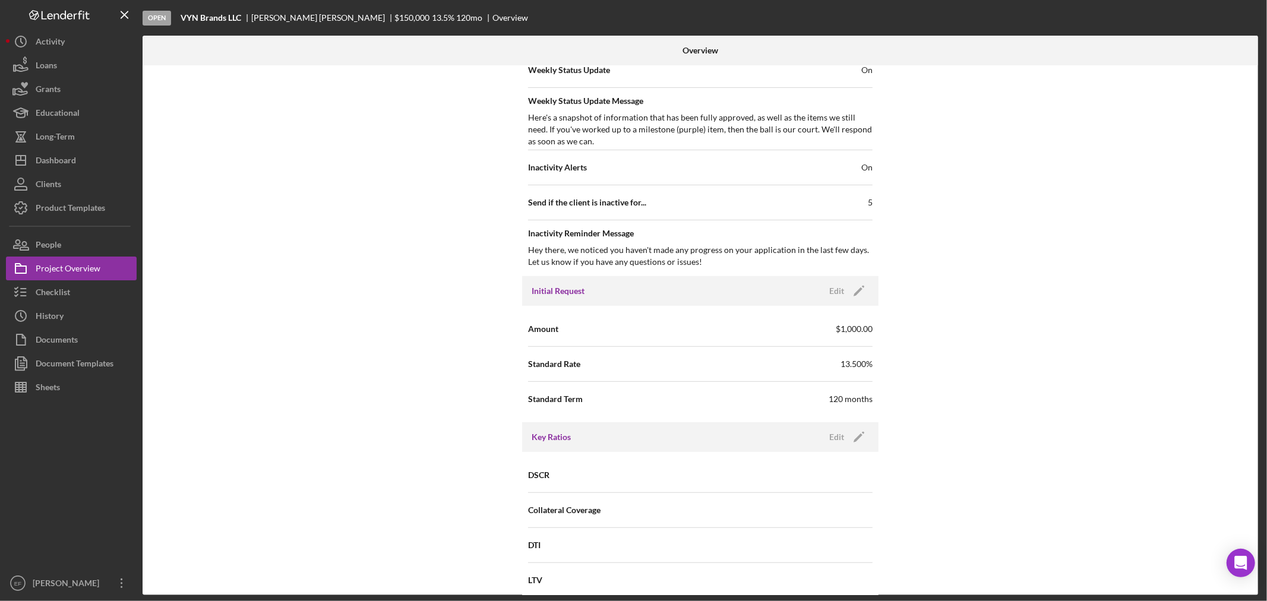
scroll to position [0, 0]
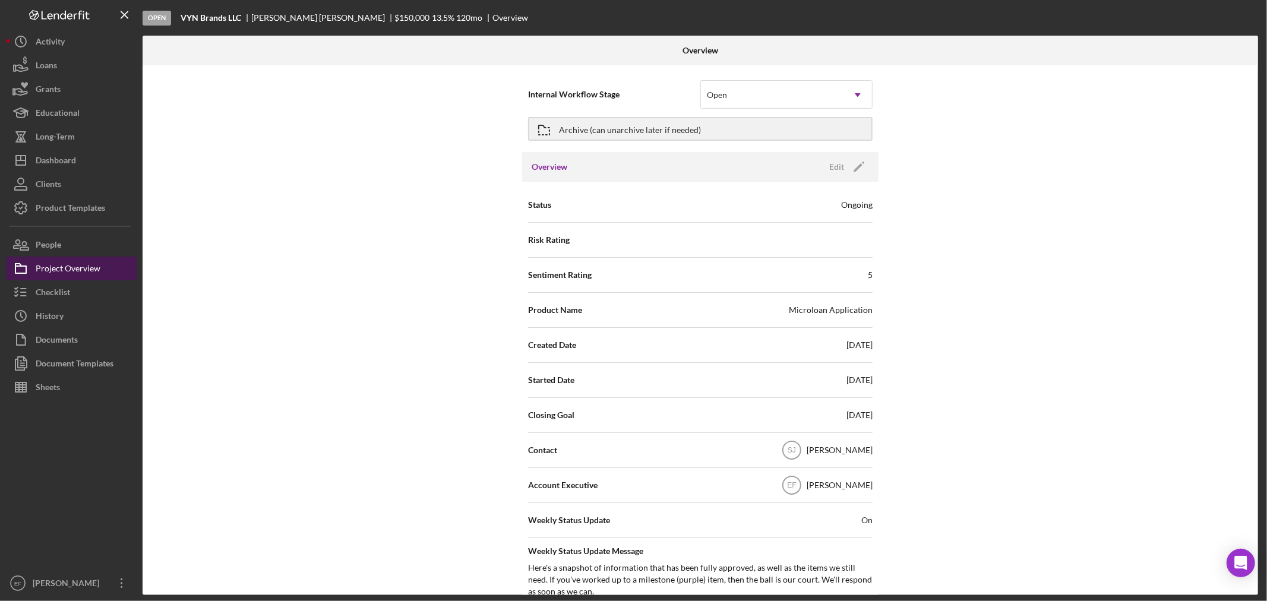
click at [74, 263] on div "Project Overview" at bounding box center [68, 270] width 65 height 27
click at [67, 251] on button "People" at bounding box center [71, 245] width 131 height 24
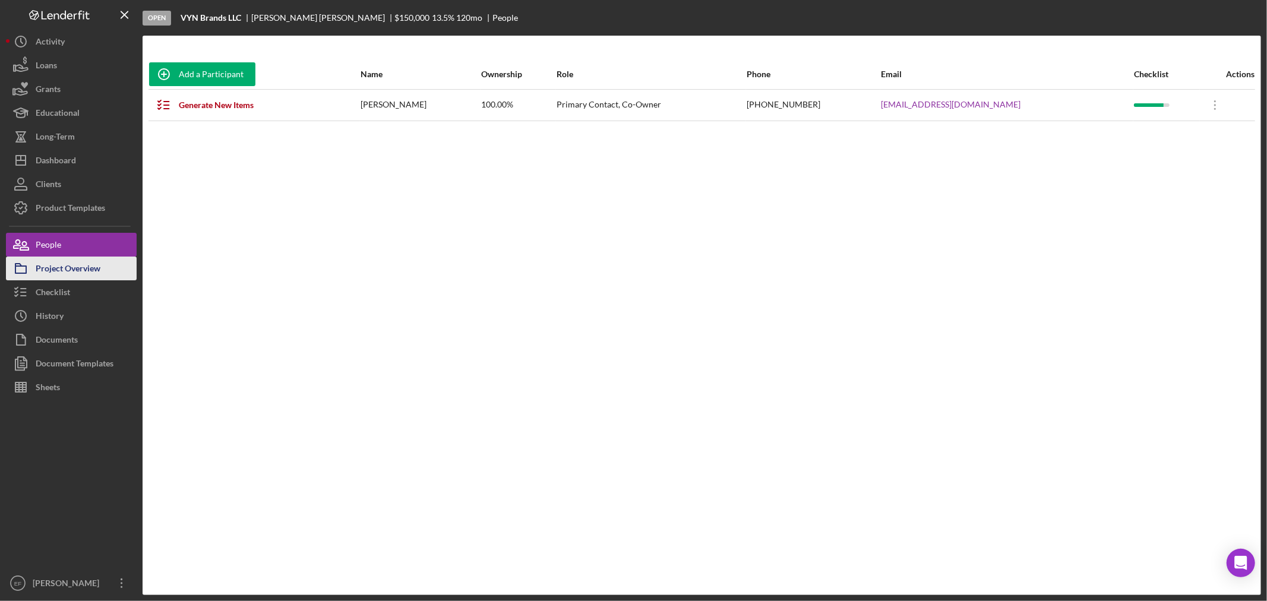
click at [64, 265] on div "Project Overview" at bounding box center [68, 270] width 65 height 27
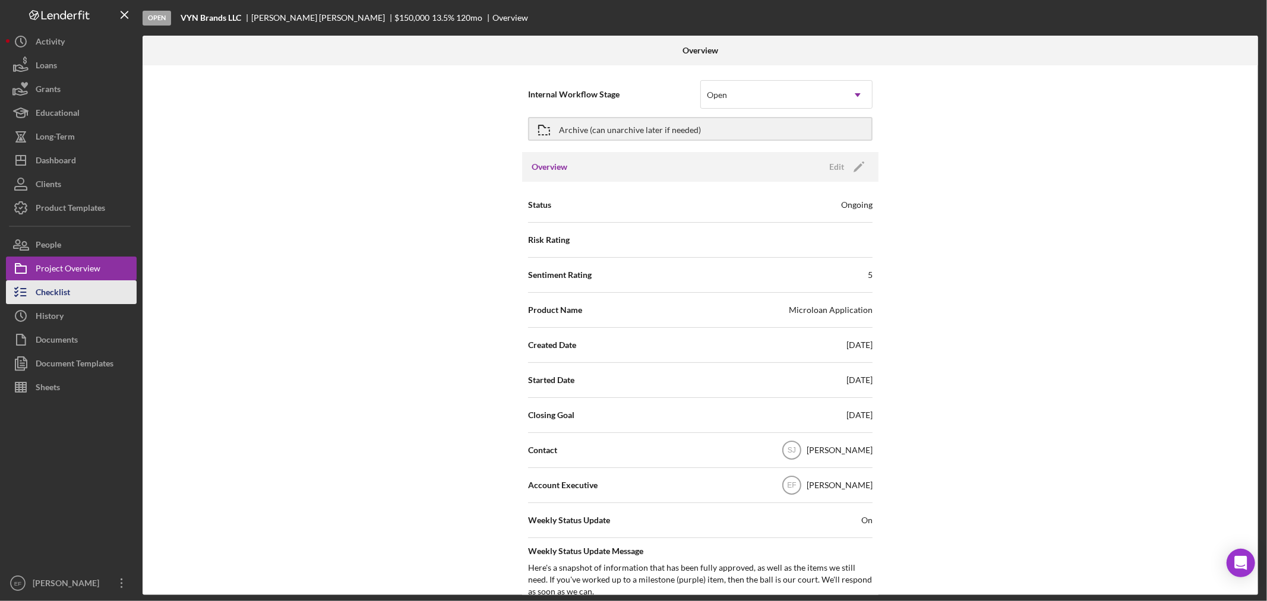
click at [58, 295] on div "Checklist" at bounding box center [53, 293] width 34 height 27
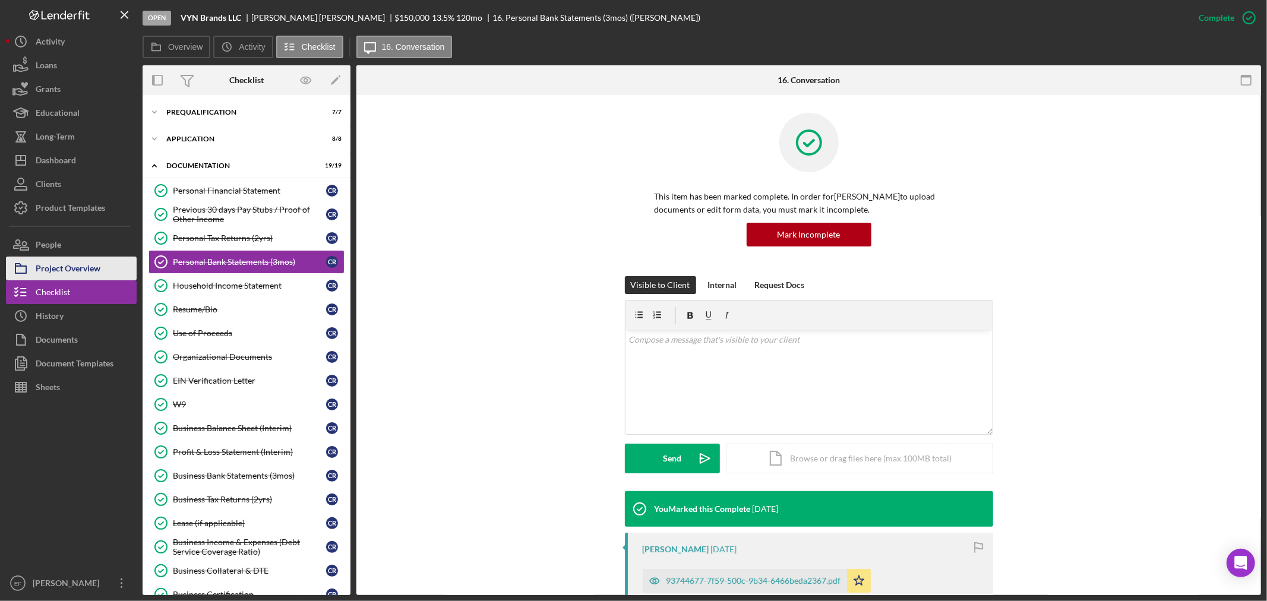
click at [49, 263] on div "Project Overview" at bounding box center [68, 270] width 65 height 27
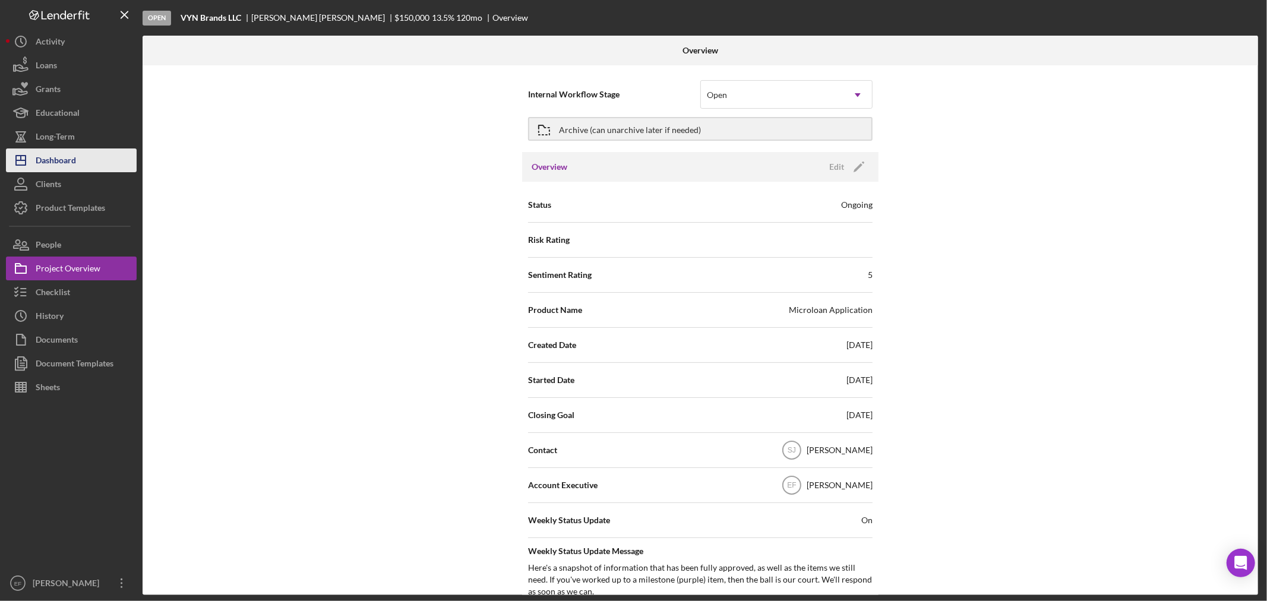
click at [60, 156] on div "Dashboard" at bounding box center [56, 161] width 40 height 27
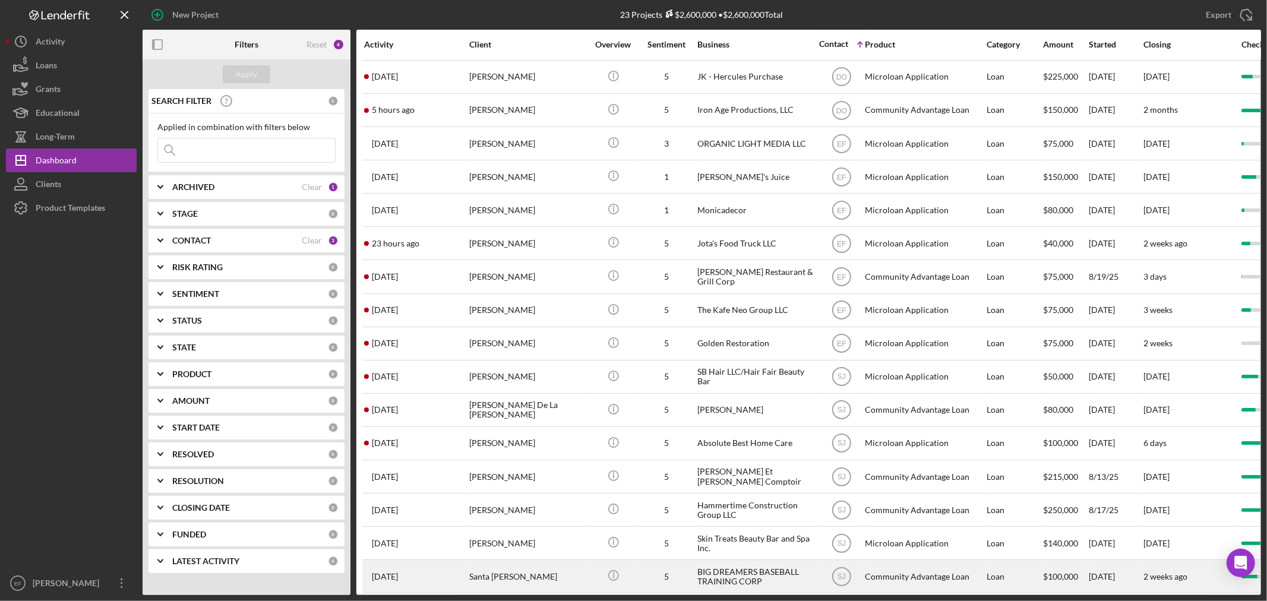
scroll to position [258, 0]
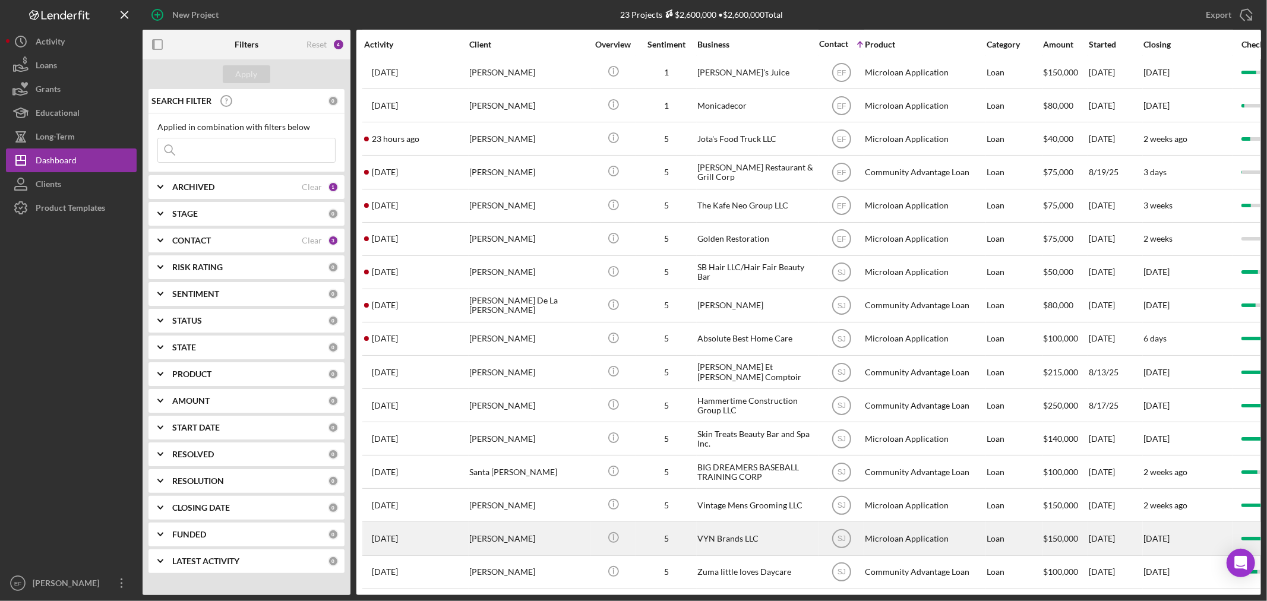
click at [644, 534] on div "5" at bounding box center [666, 539] width 59 height 10
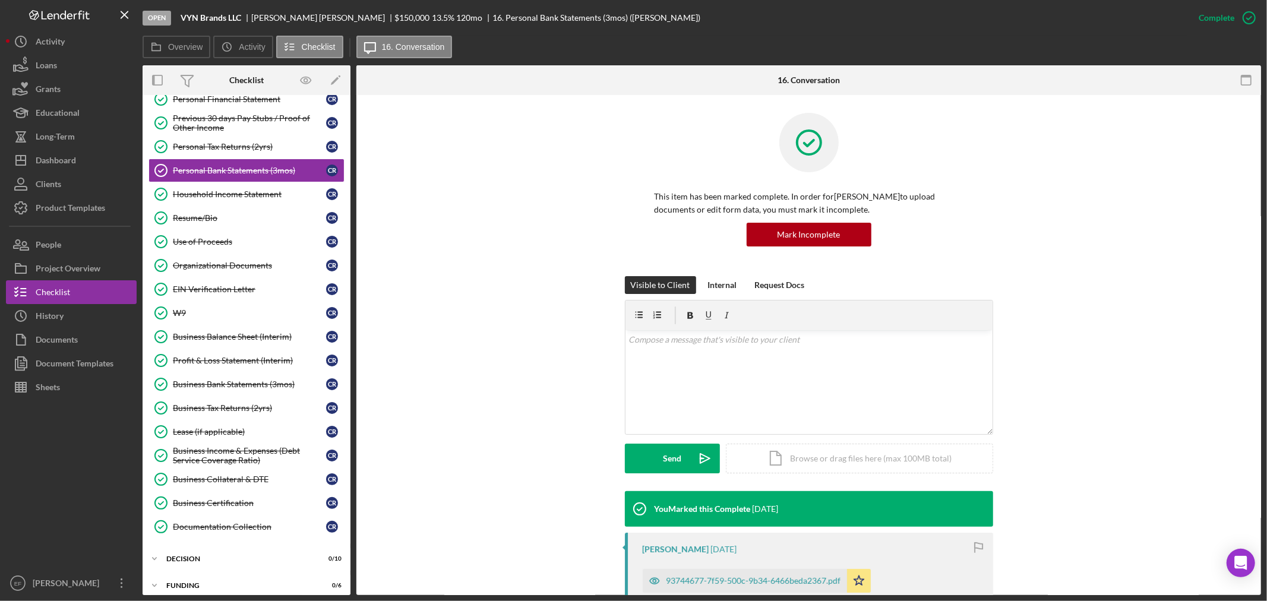
scroll to position [156, 0]
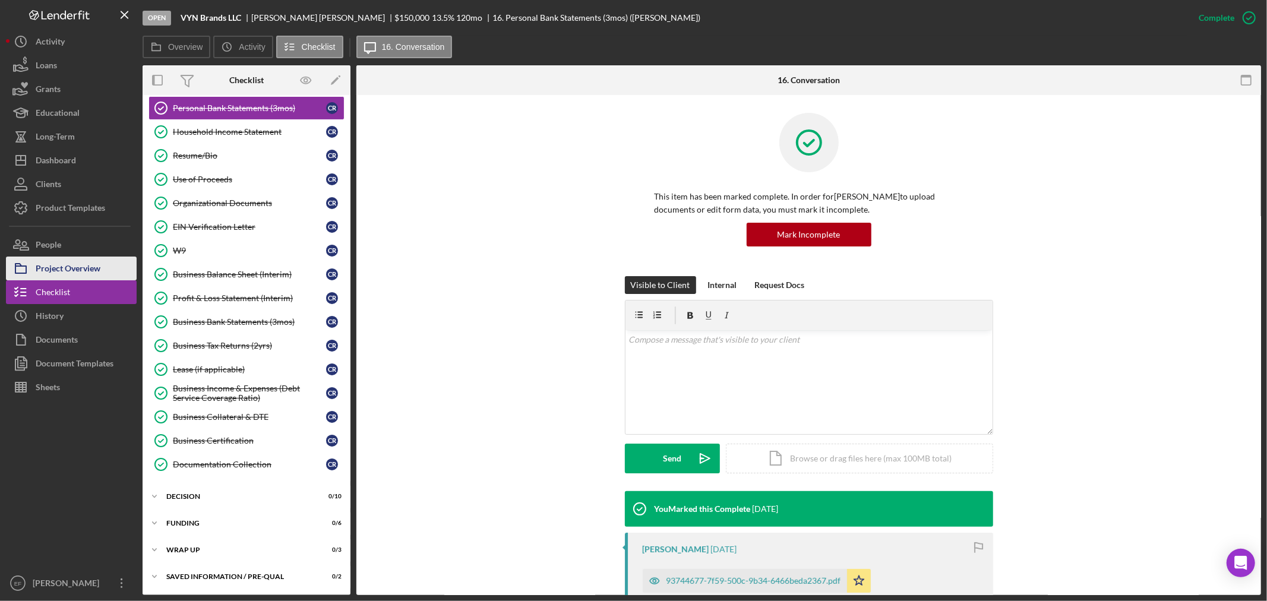
click at [52, 264] on div "Project Overview" at bounding box center [68, 270] width 65 height 27
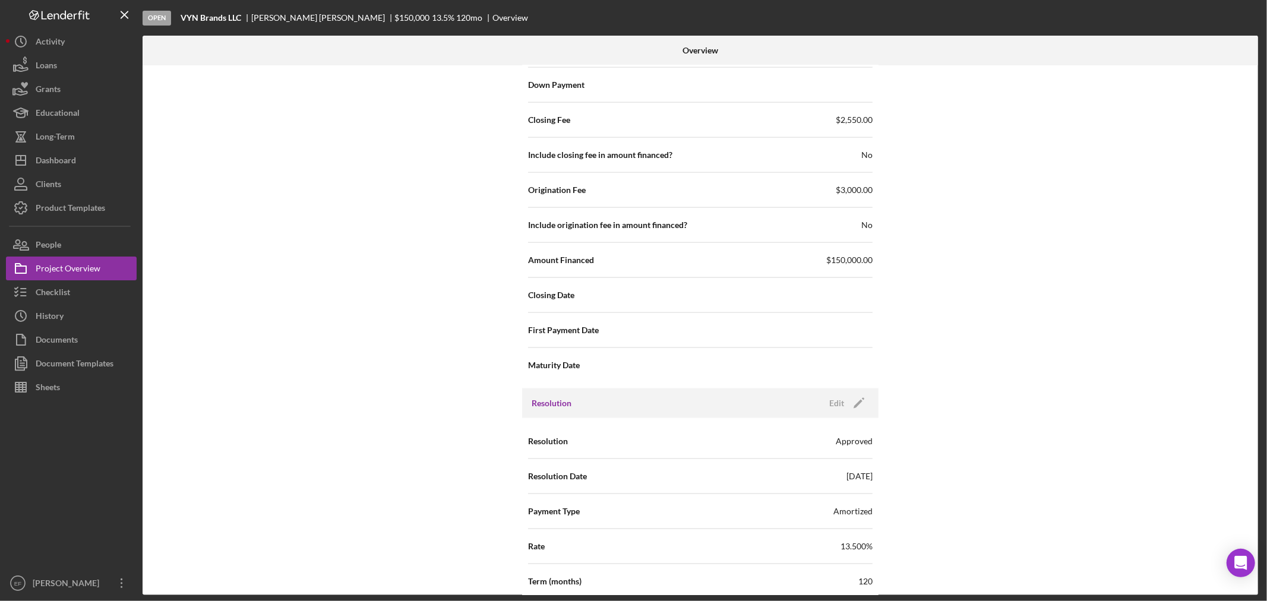
scroll to position [1670, 0]
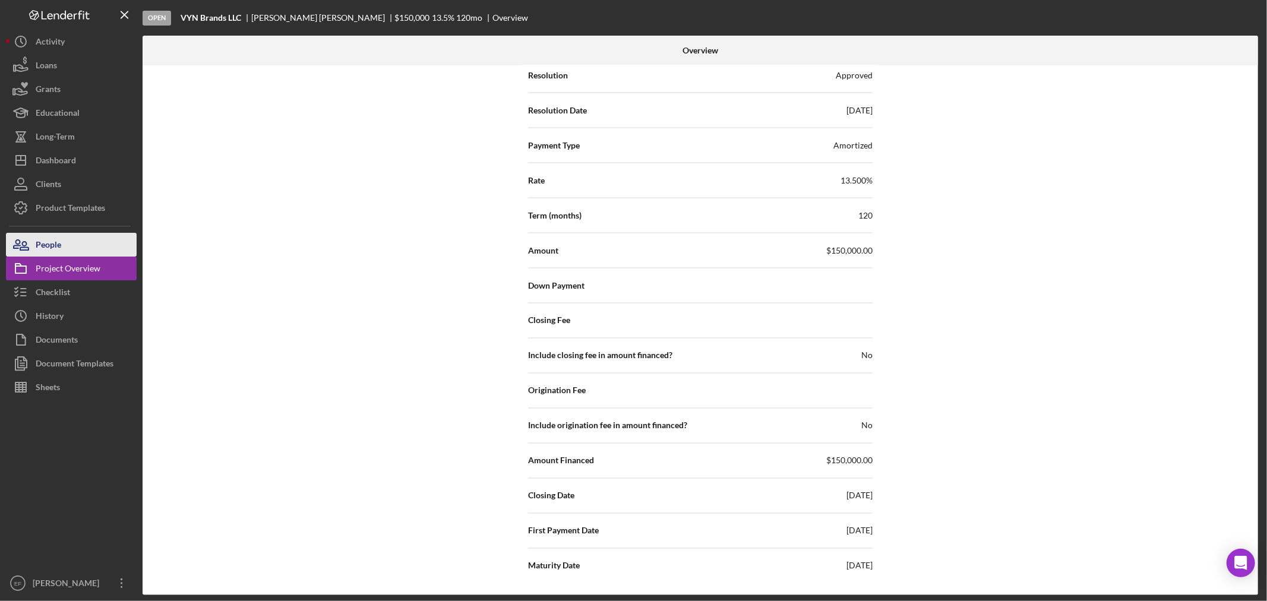
click at [77, 245] on button "People" at bounding box center [71, 245] width 131 height 24
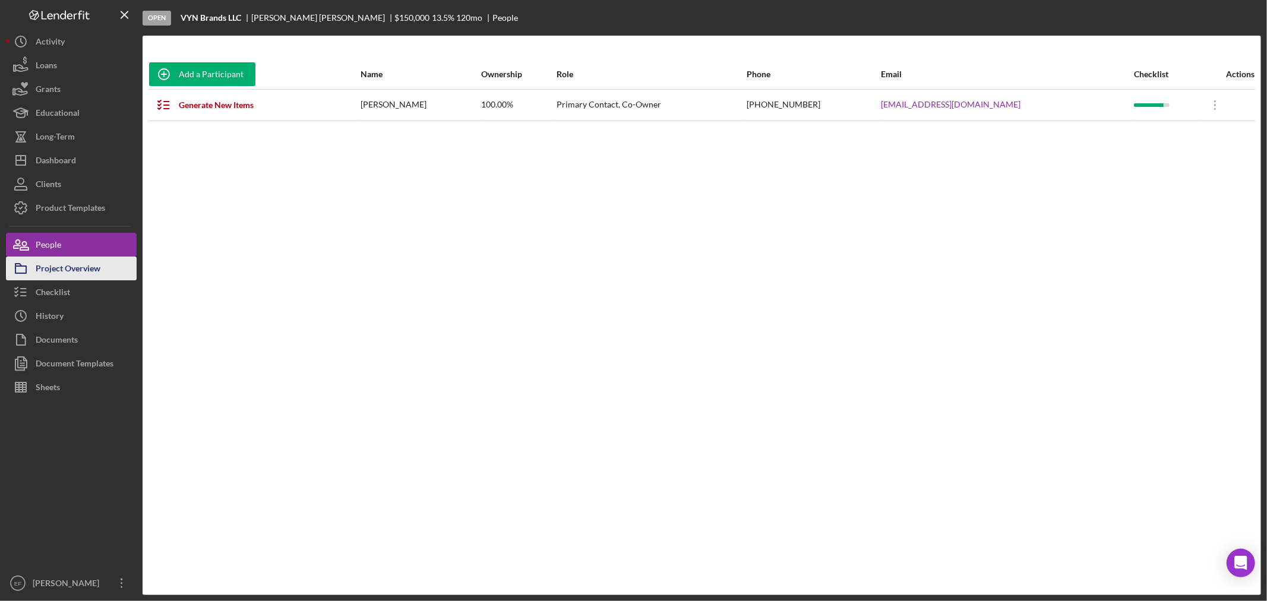
click at [99, 273] on div "Project Overview" at bounding box center [68, 270] width 65 height 27
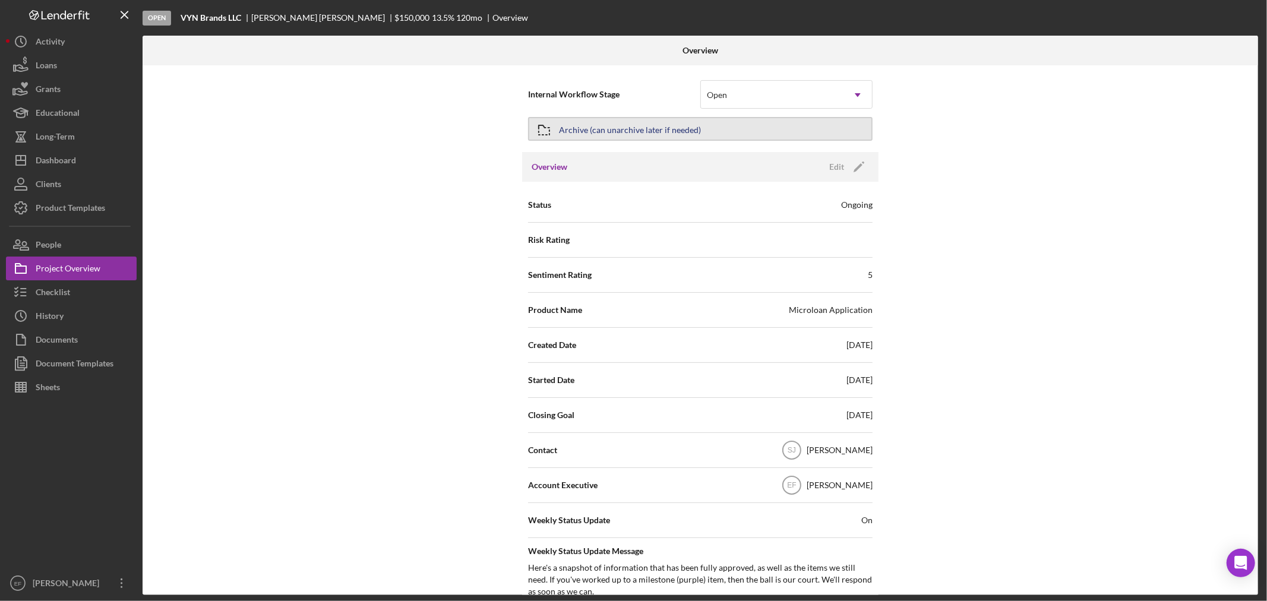
click at [592, 126] on div "Archive (can unarchive later if needed)" at bounding box center [630, 128] width 142 height 21
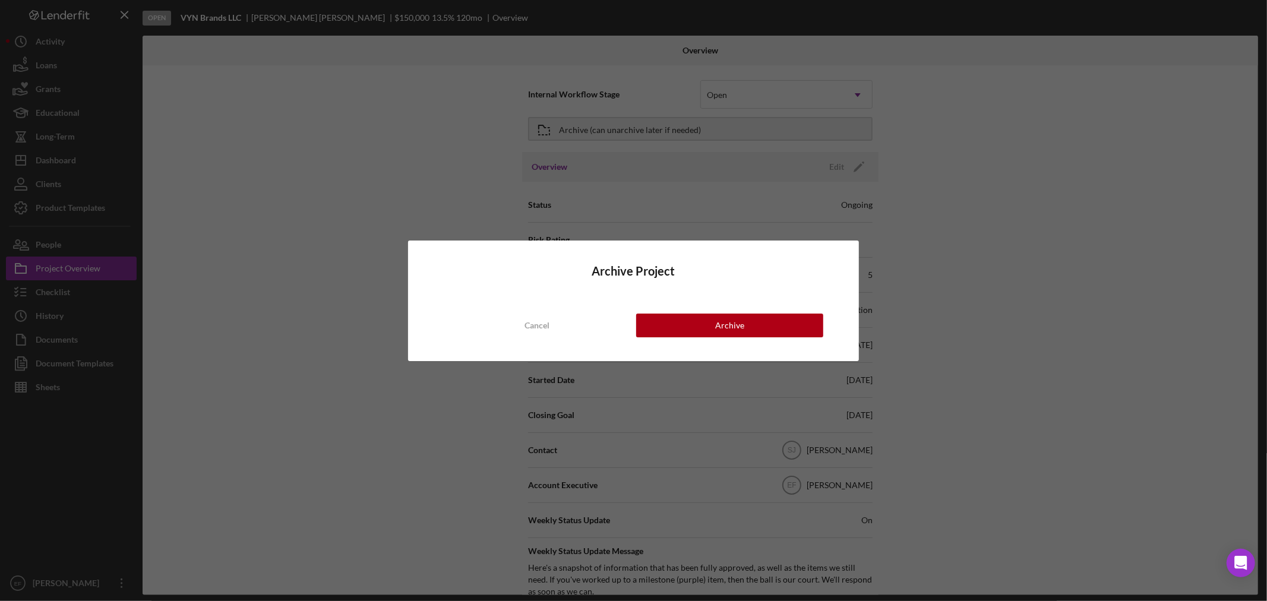
drag, startPoint x: 720, startPoint y: 334, endPoint x: 848, endPoint y: 246, distance: 155.9
click at [848, 246] on div "Archive Project Cancel Archive" at bounding box center [633, 301] width 451 height 121
drag, startPoint x: 530, startPoint y: 327, endPoint x: 620, endPoint y: 266, distance: 109.1
click at [530, 325] on div "Cancel" at bounding box center [536, 326] width 25 height 24
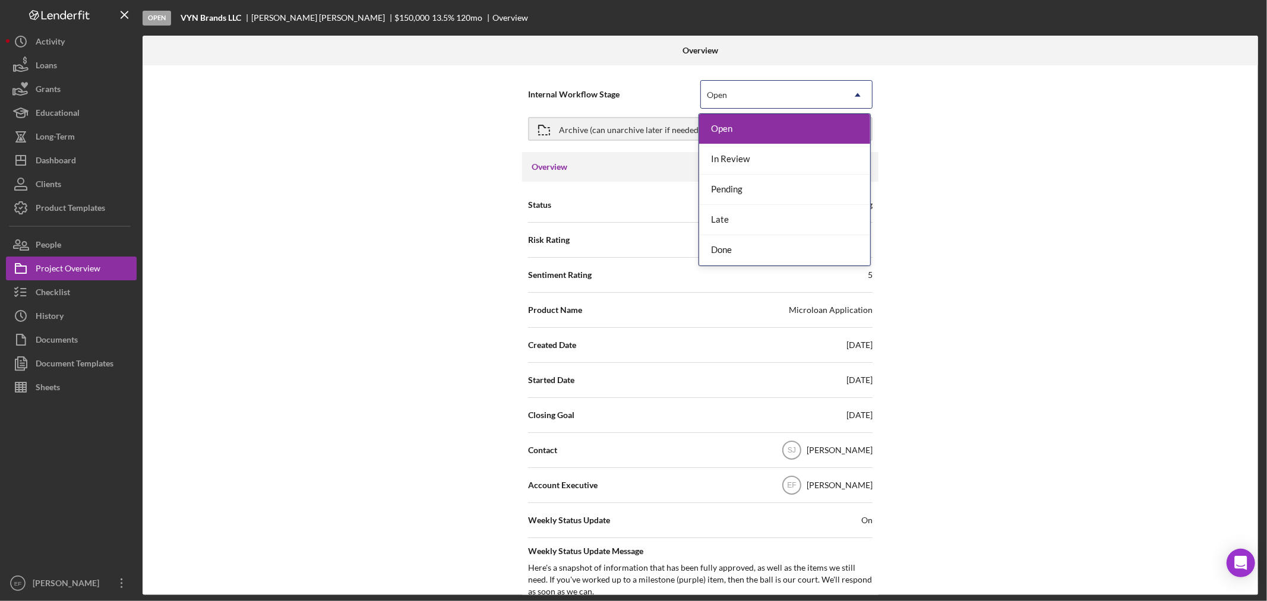
click at [773, 102] on div "Open" at bounding box center [772, 94] width 143 height 27
drag, startPoint x: 738, startPoint y: 248, endPoint x: 764, endPoint y: 235, distance: 29.0
click at [738, 246] on div "Done" at bounding box center [784, 250] width 171 height 30
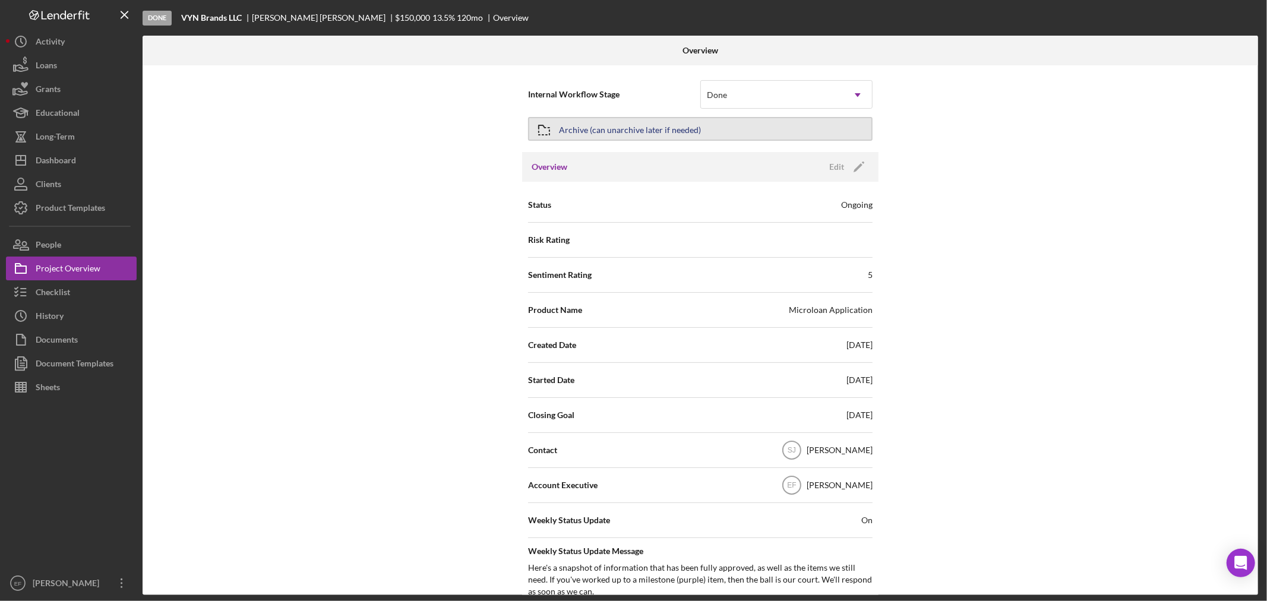
click at [572, 125] on div "Archive (can unarchive later if needed)" at bounding box center [630, 128] width 142 height 21
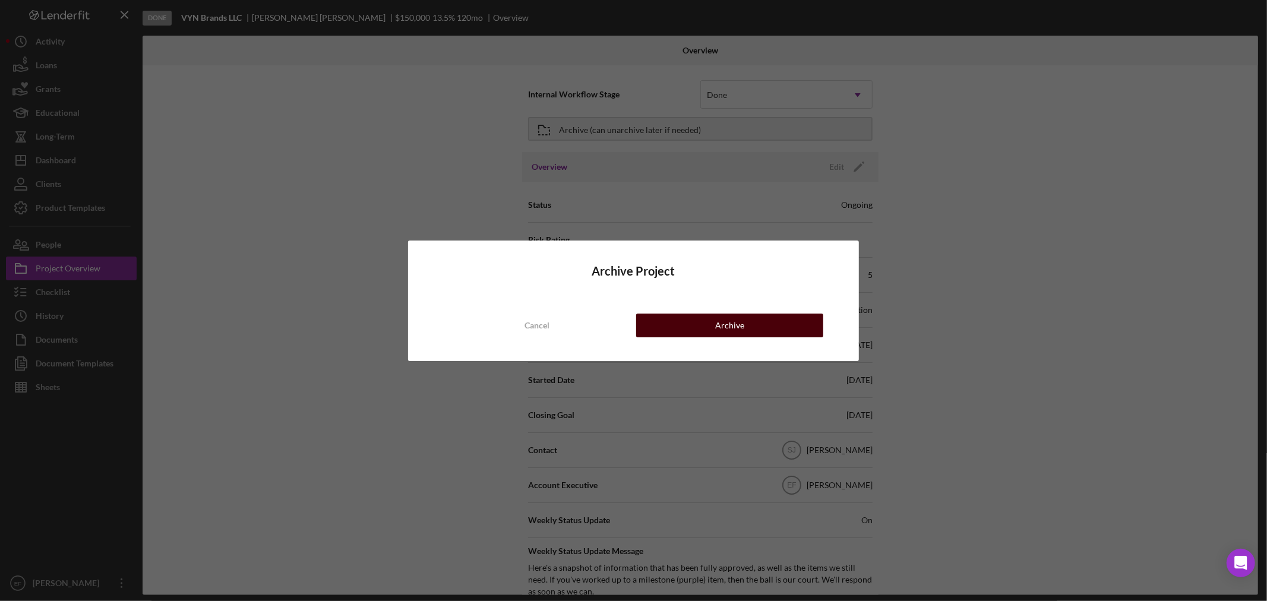
click at [710, 323] on button "Archive" at bounding box center [729, 326] width 187 height 24
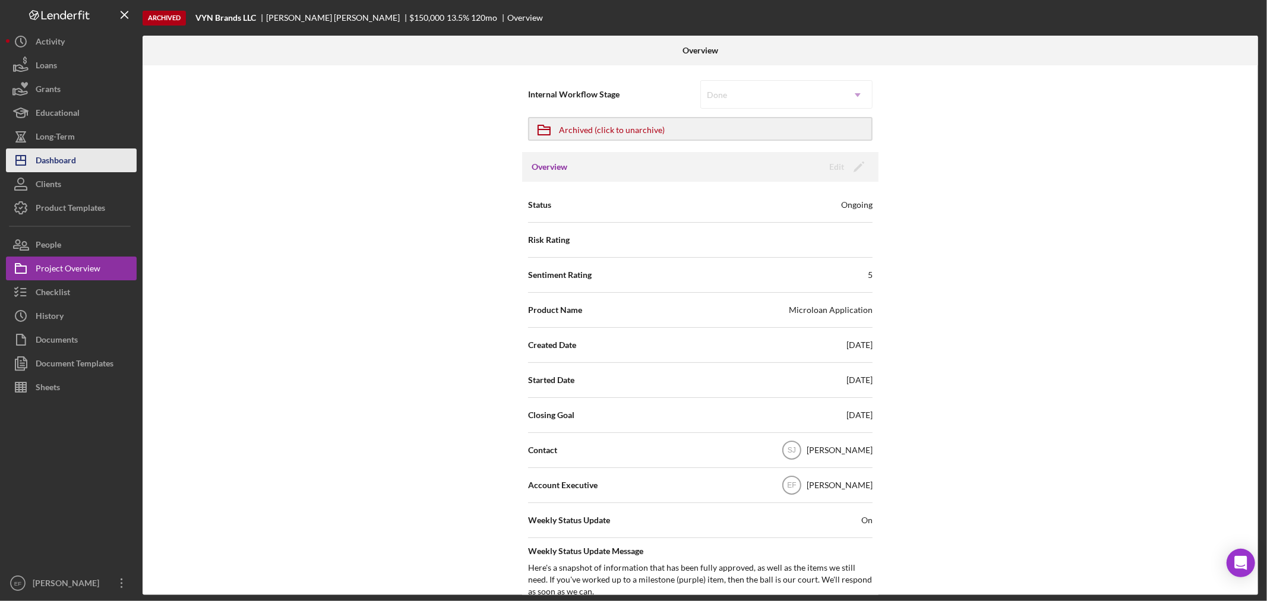
click at [39, 157] on div "Dashboard" at bounding box center [56, 161] width 40 height 27
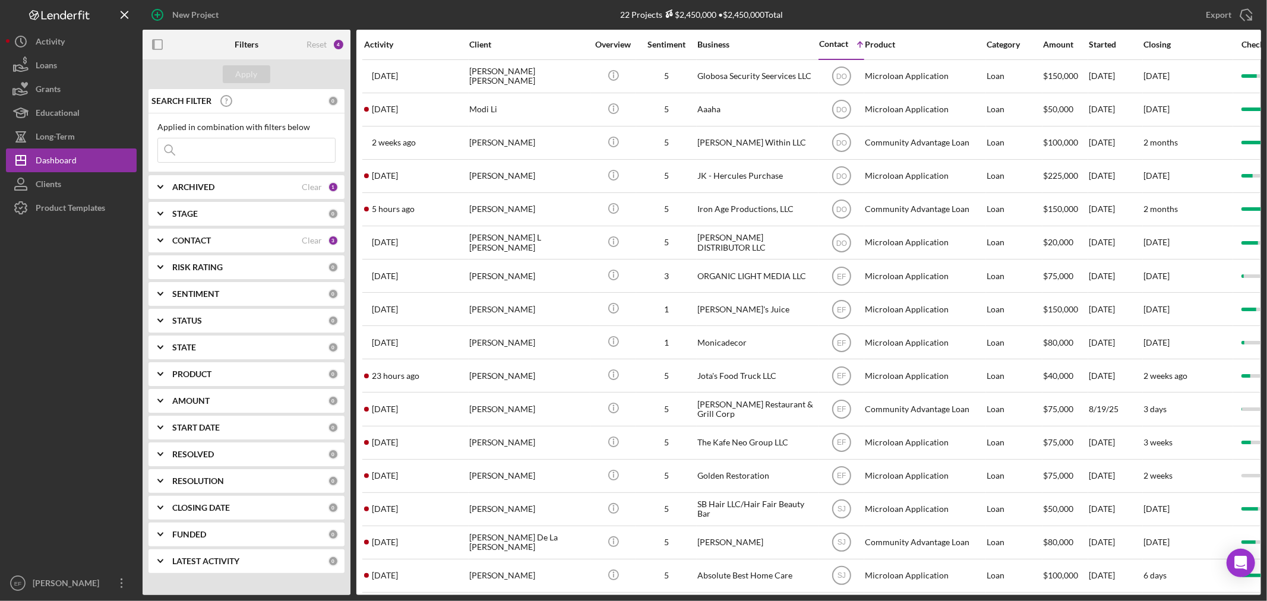
click at [204, 238] on b "CONTACT" at bounding box center [191, 241] width 39 height 10
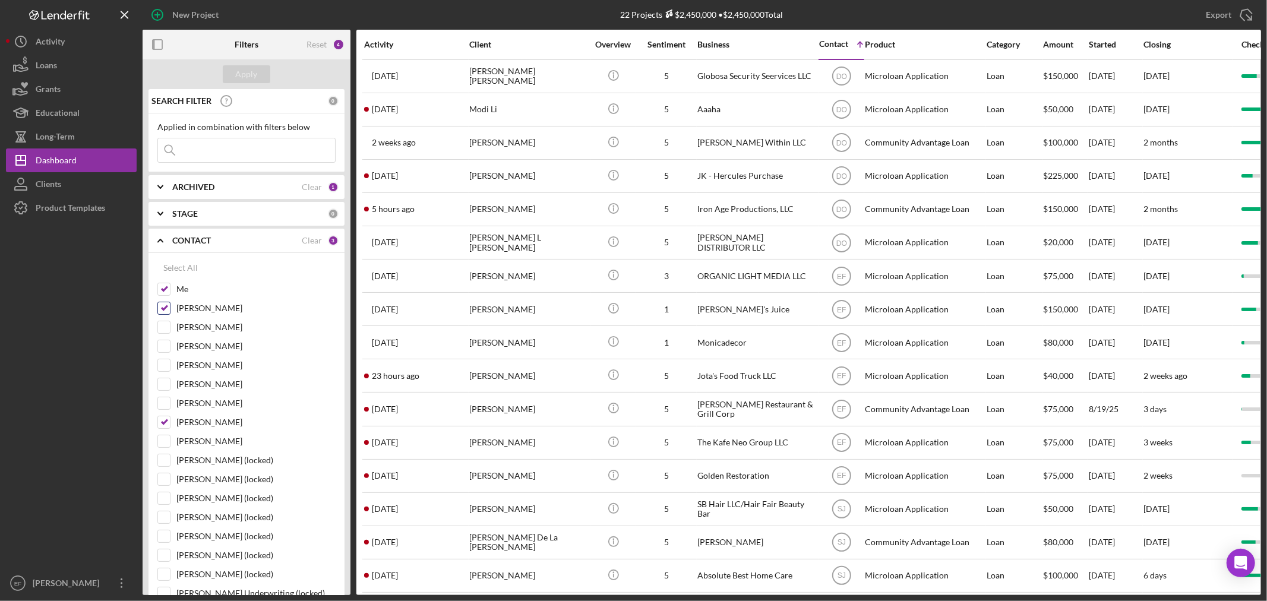
click at [159, 305] on input "[PERSON_NAME]" at bounding box center [164, 308] width 12 height 12
checkbox input "false"
click at [166, 424] on input "[PERSON_NAME]" at bounding box center [164, 422] width 12 height 12
checkbox input "false"
click at [249, 72] on div "Apply" at bounding box center [247, 74] width 22 height 18
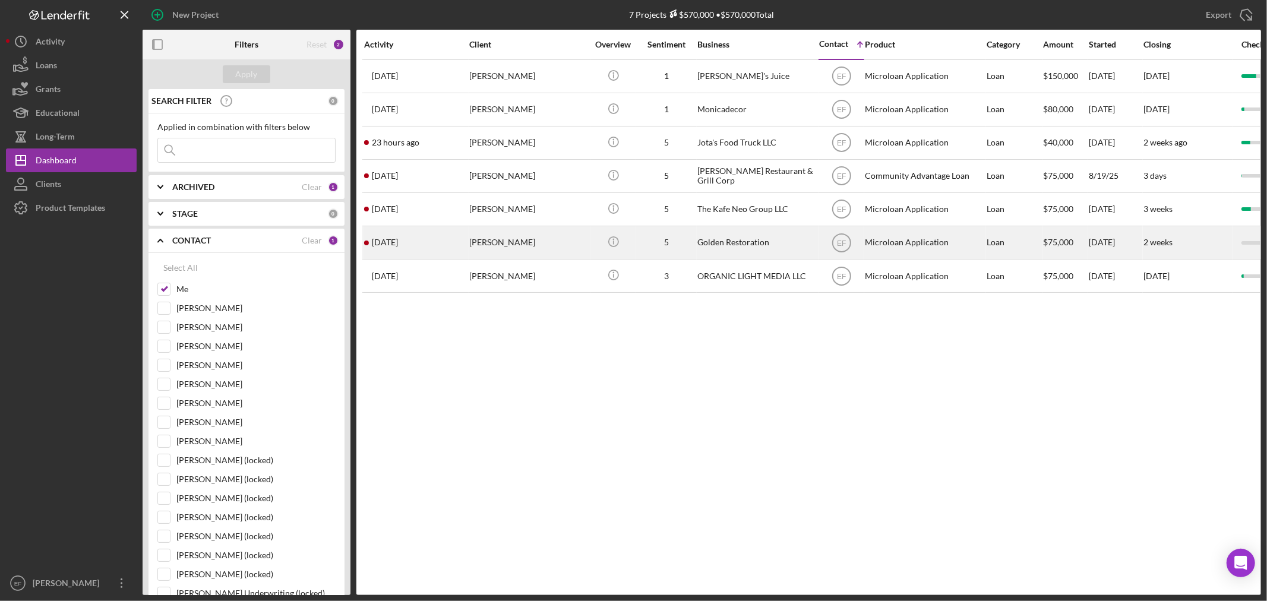
click at [513, 245] on div "[PERSON_NAME]" at bounding box center [528, 242] width 119 height 31
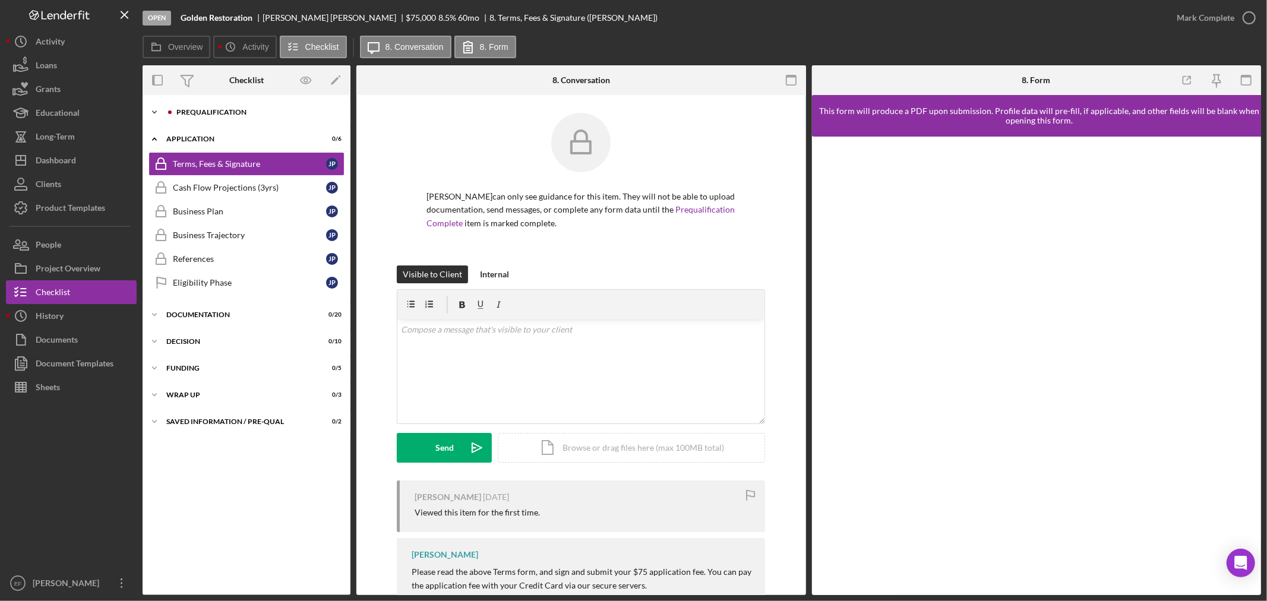
click at [257, 114] on div "Prequalification" at bounding box center [255, 112] width 159 height 7
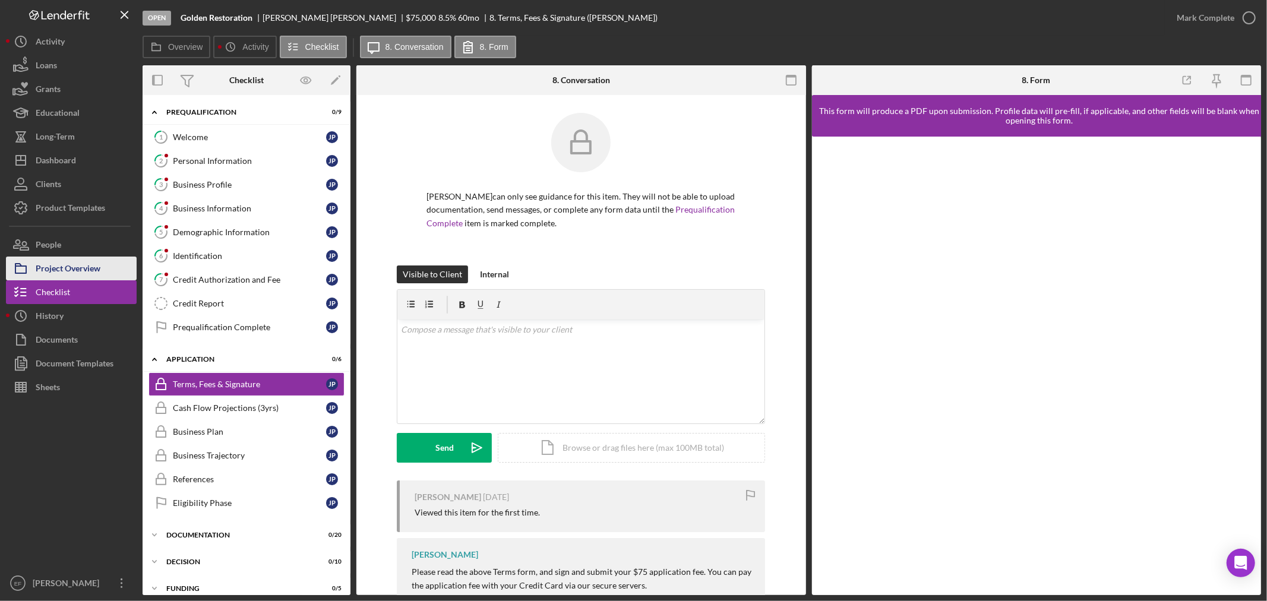
click at [56, 275] on div "Project Overview" at bounding box center [68, 270] width 65 height 27
